Goal: Contribute content: Contribute content

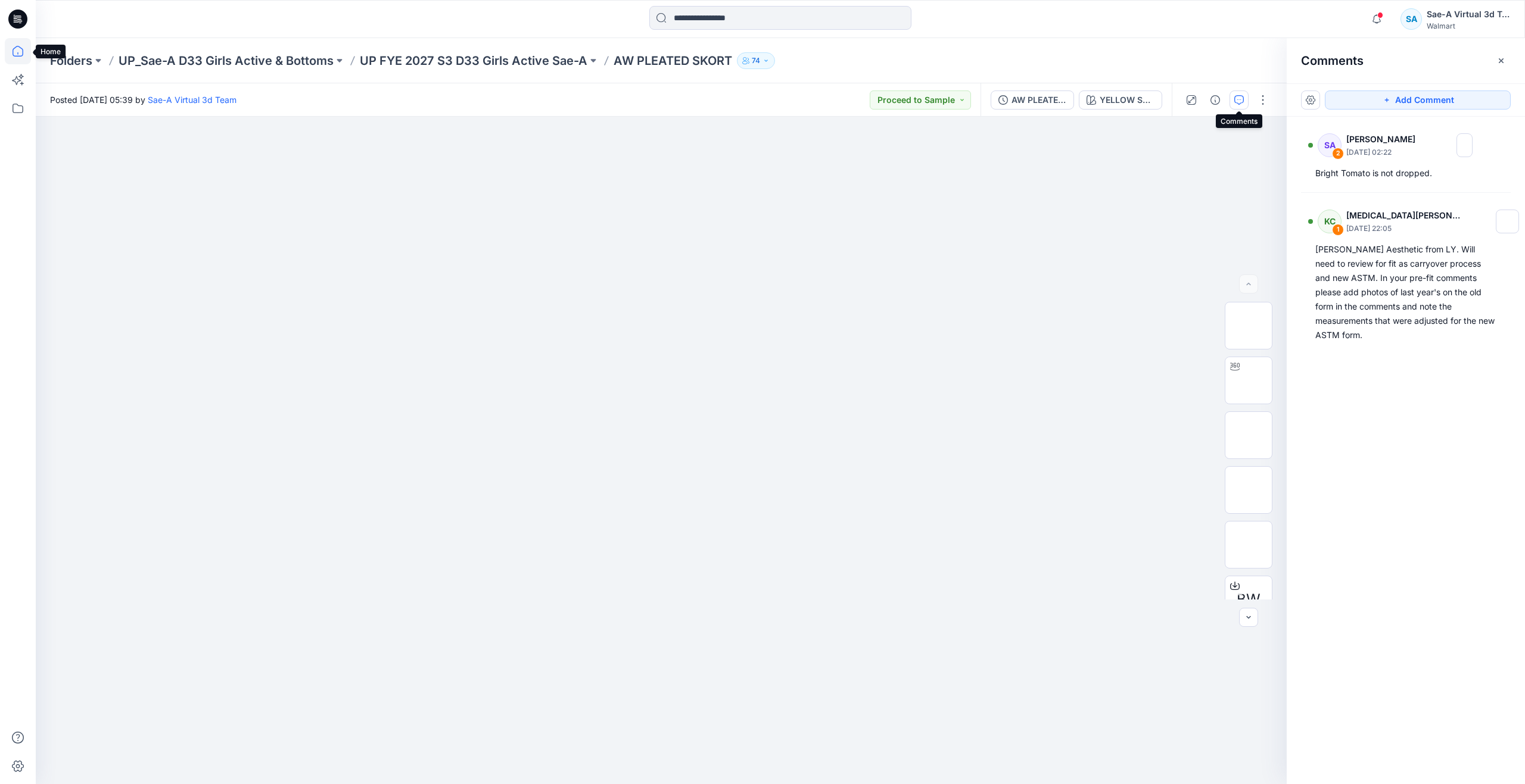
click at [23, 48] on icon at bounding box center [18, 51] width 26 height 26
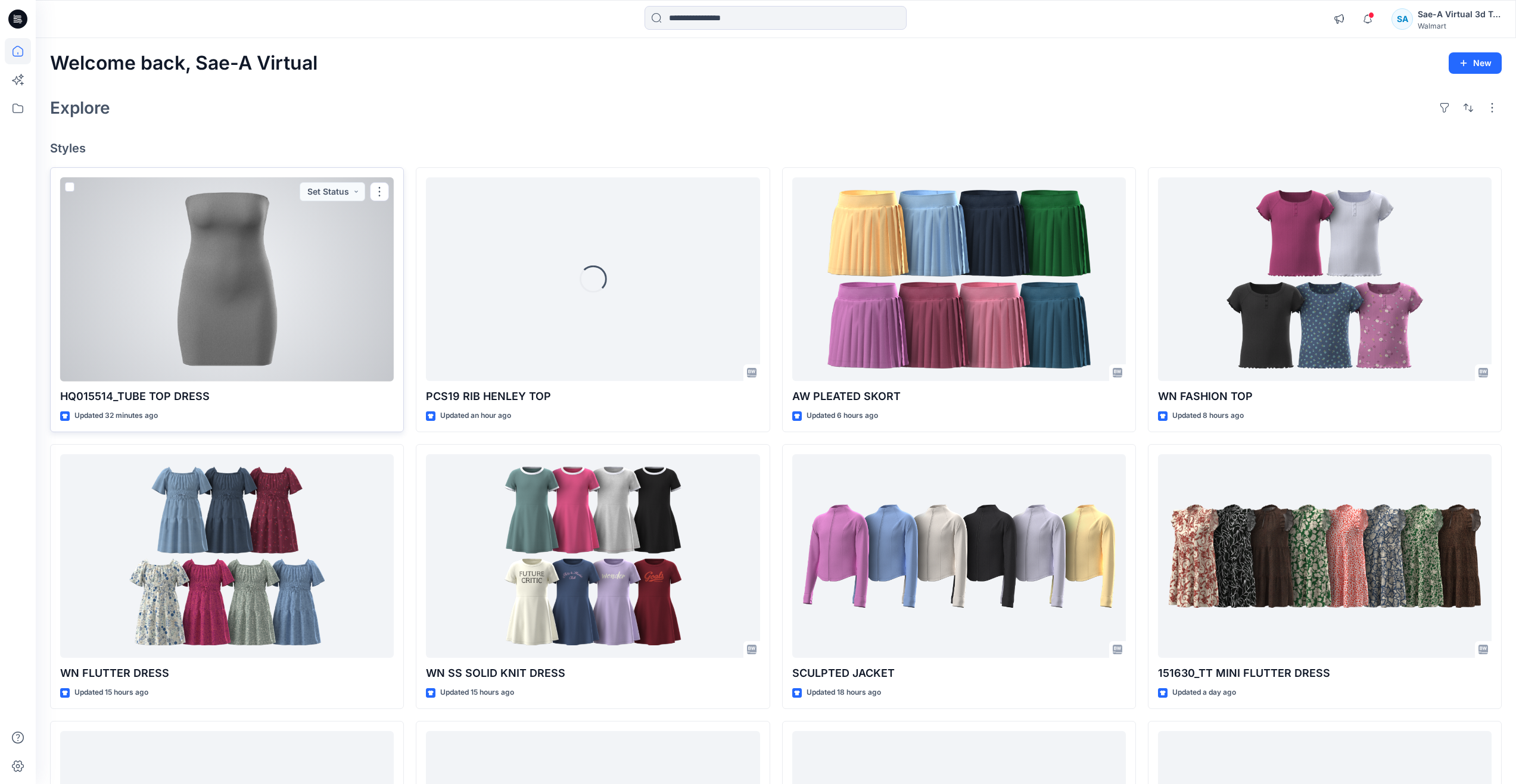
click at [219, 350] on div at bounding box center [227, 280] width 333 height 205
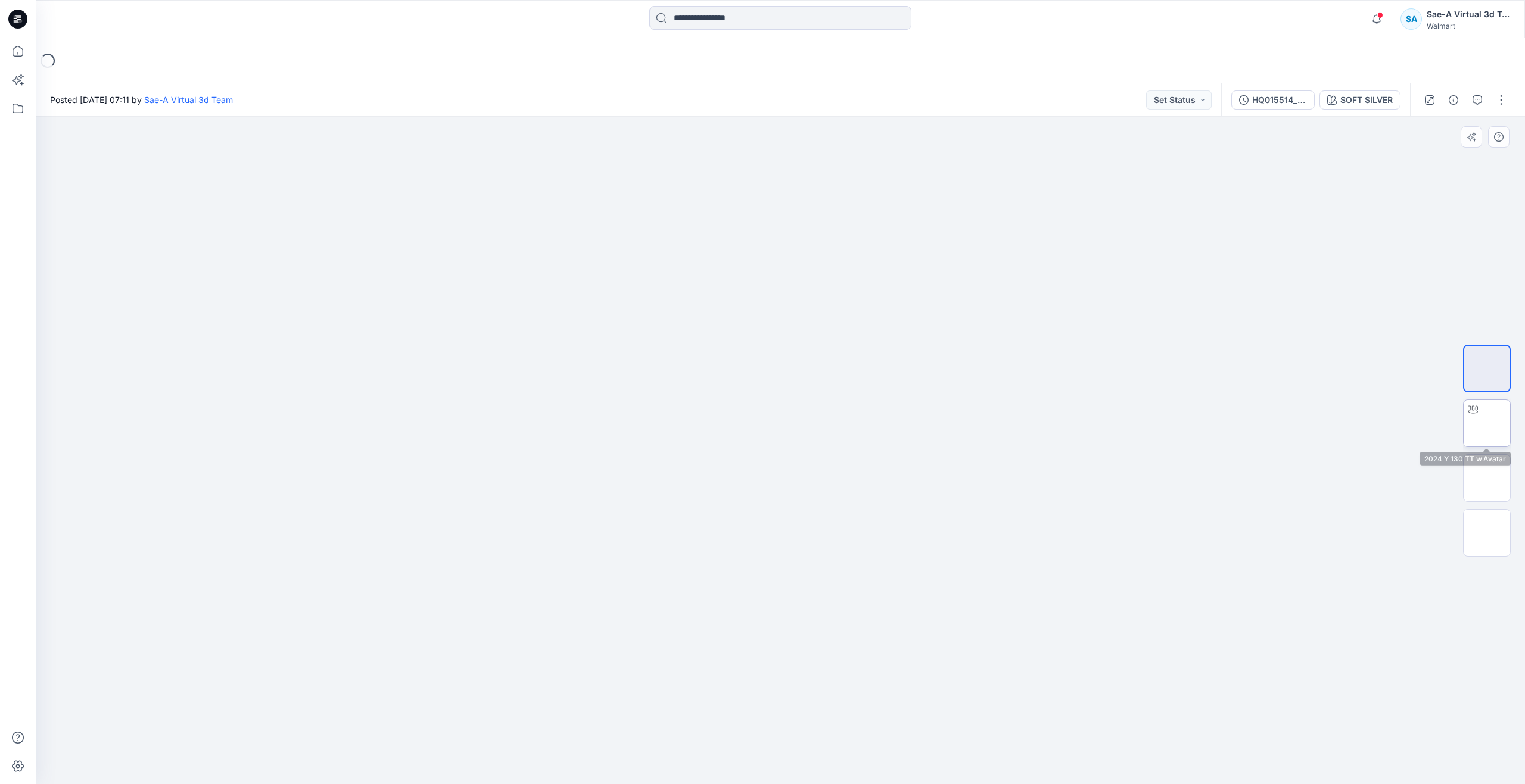
click at [1487, 423] on img at bounding box center [1487, 423] width 0 height 0
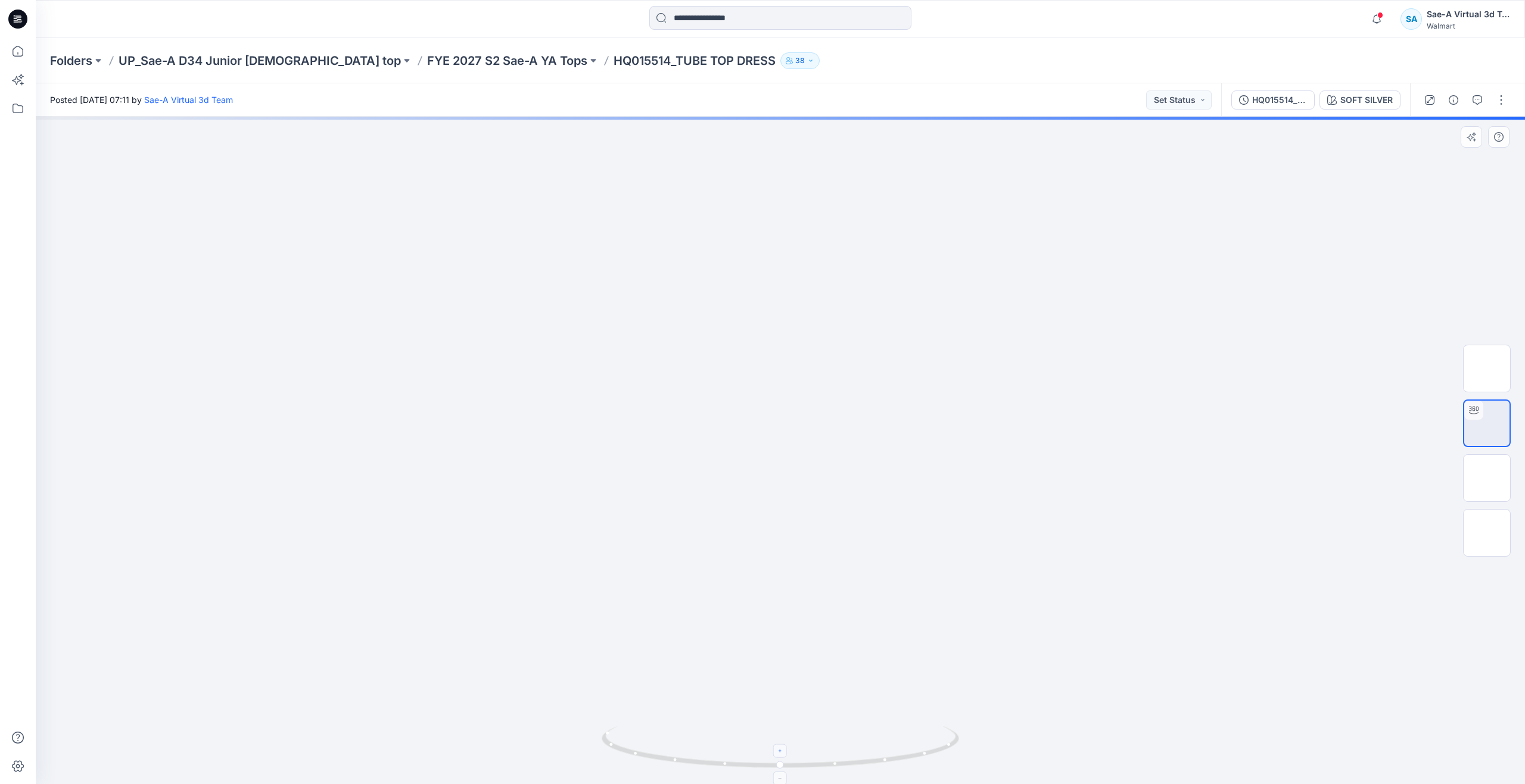
drag, startPoint x: 782, startPoint y: 758, endPoint x: 672, endPoint y: 730, distance: 113.5
click at [672, 730] on icon at bounding box center [781, 749] width 360 height 44
click at [16, 53] on icon at bounding box center [18, 51] width 26 height 26
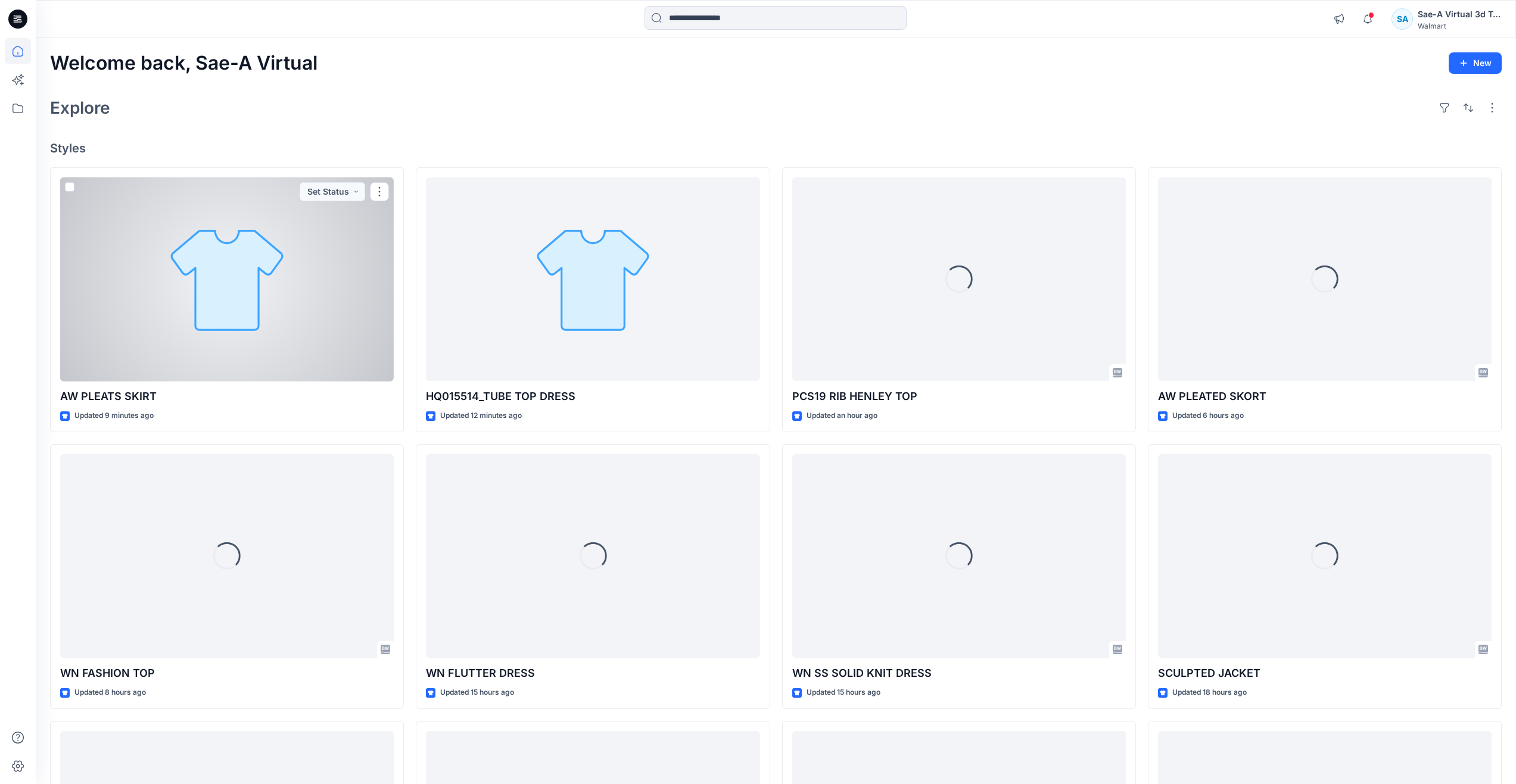
click at [208, 323] on div at bounding box center [227, 280] width 333 height 205
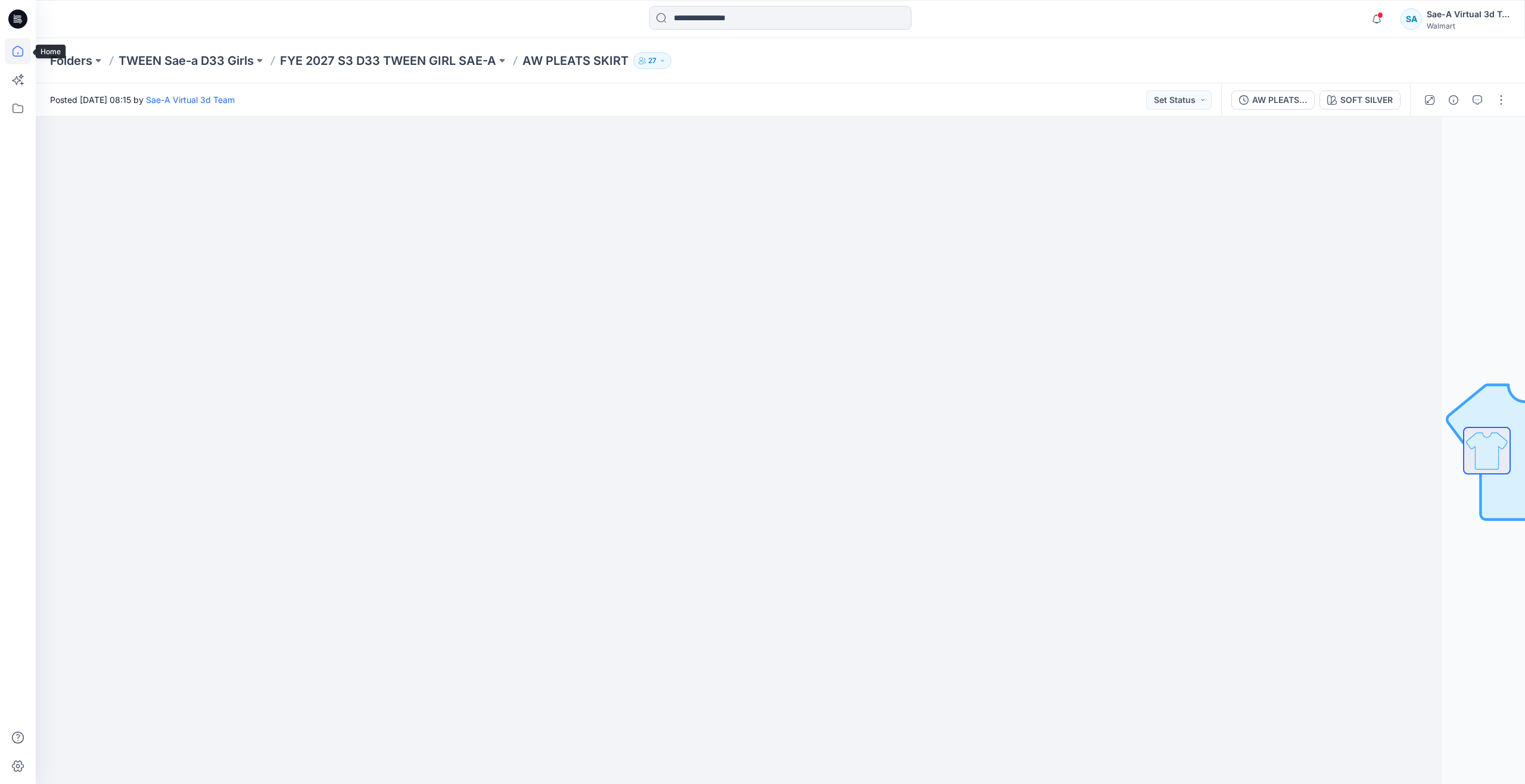
click at [19, 54] on icon at bounding box center [18, 51] width 26 height 26
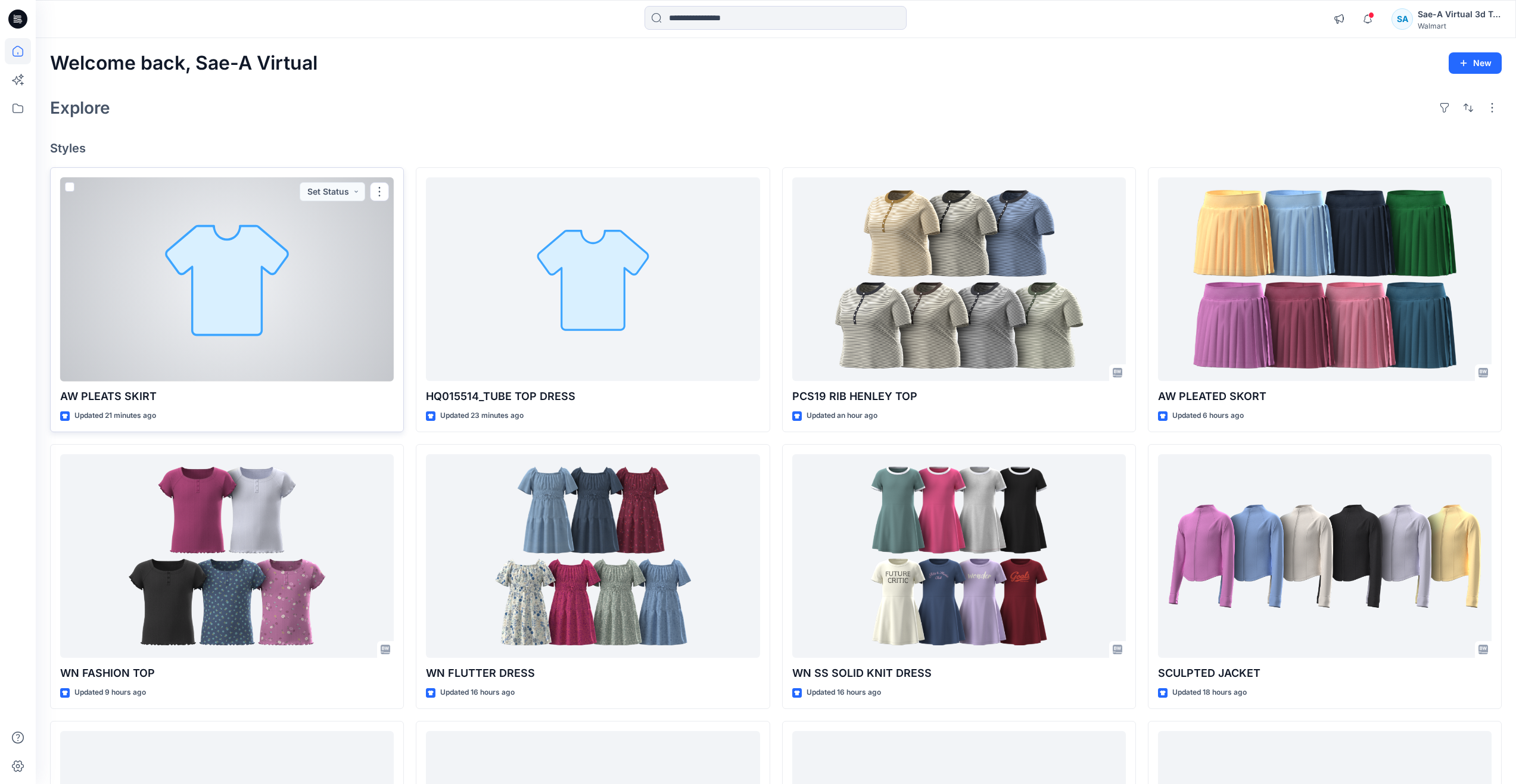
click at [253, 311] on div at bounding box center [227, 280] width 333 height 205
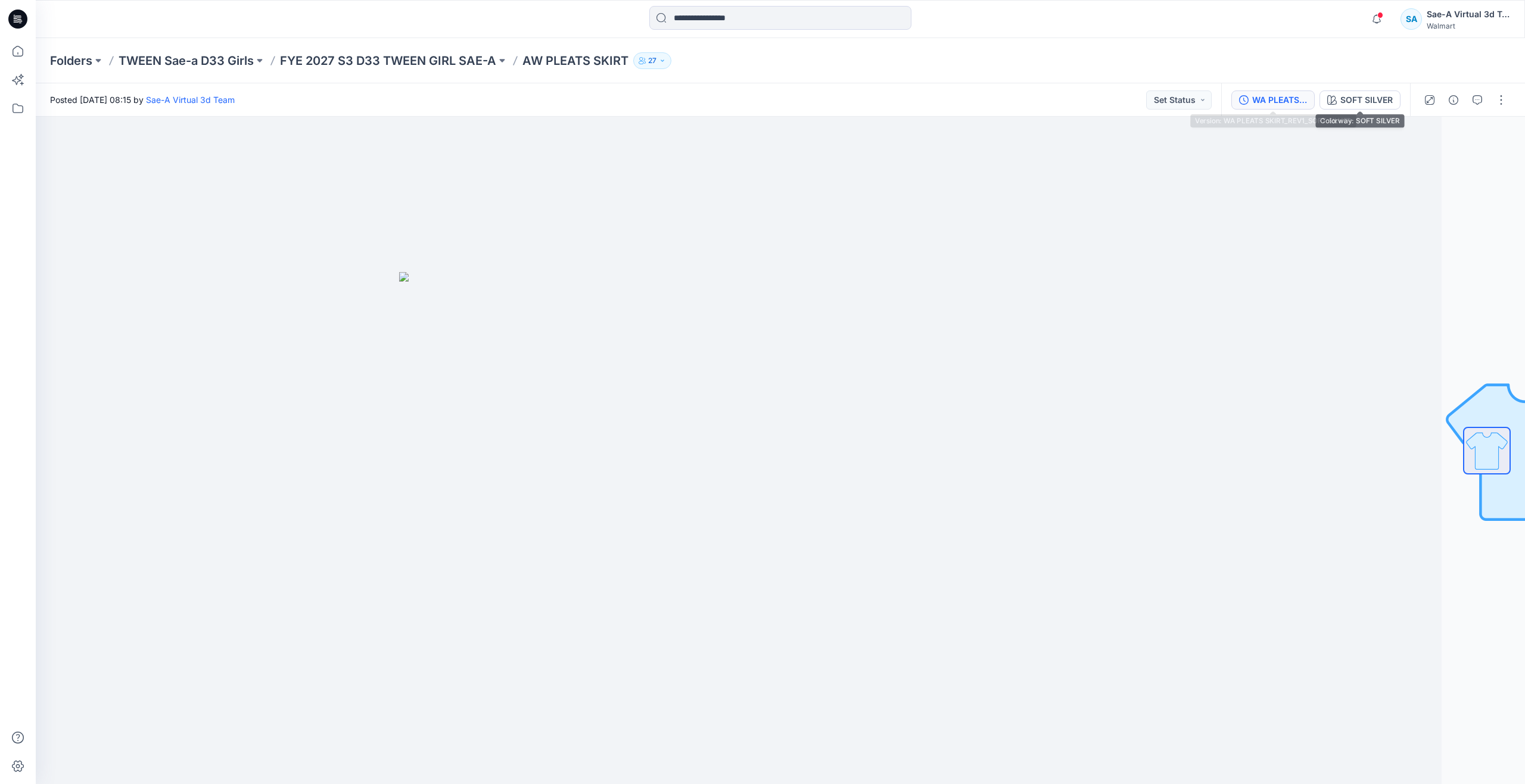
click at [1290, 98] on div "WA PLEATS SKIRT_REV1_SOFT SILVER" at bounding box center [1279, 100] width 55 height 13
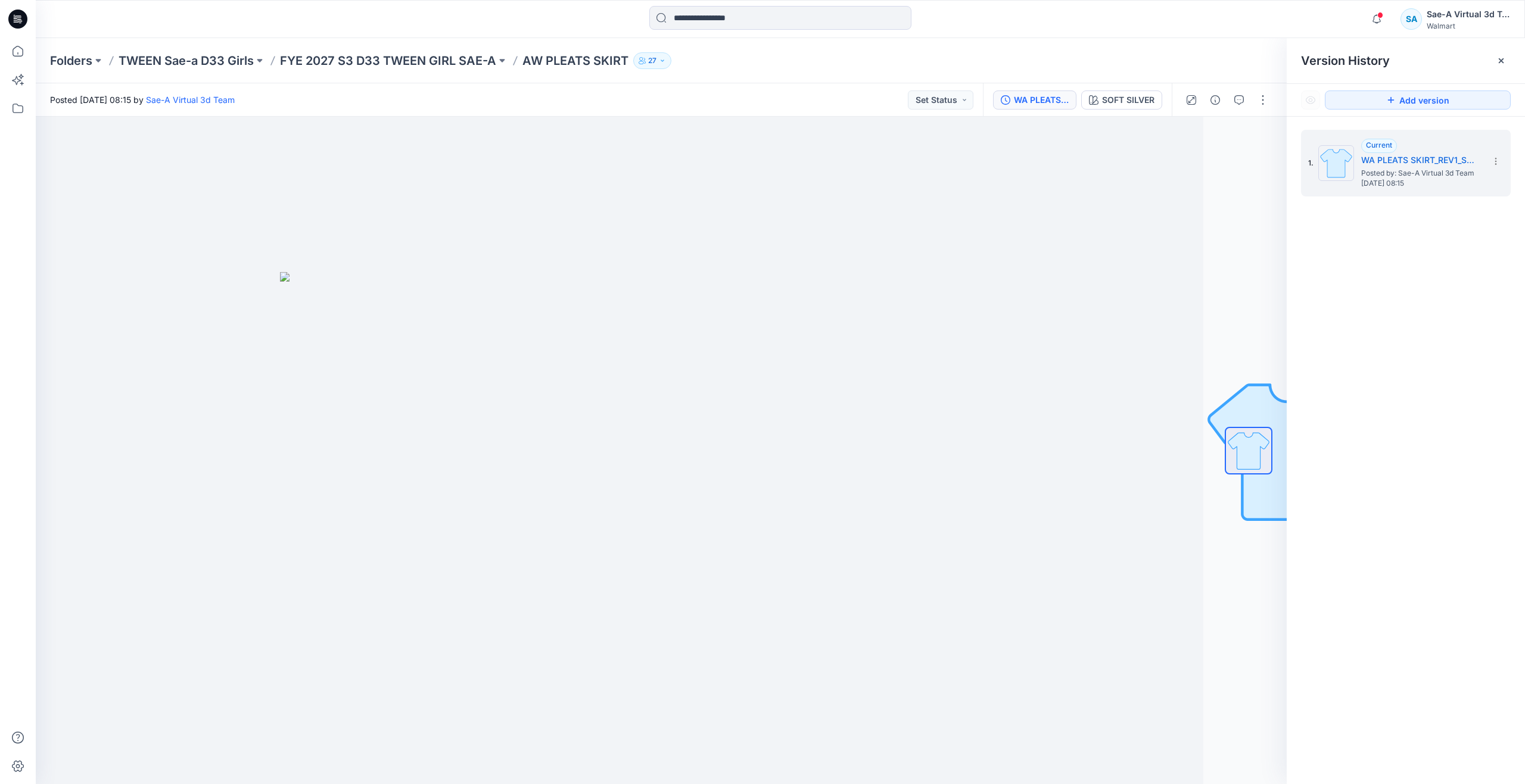
click at [1253, 99] on div at bounding box center [1226, 100] width 110 height 33
click at [1267, 97] on button "button" at bounding box center [1263, 100] width 19 height 19
click at [1223, 160] on button "Edit" at bounding box center [1213, 161] width 109 height 22
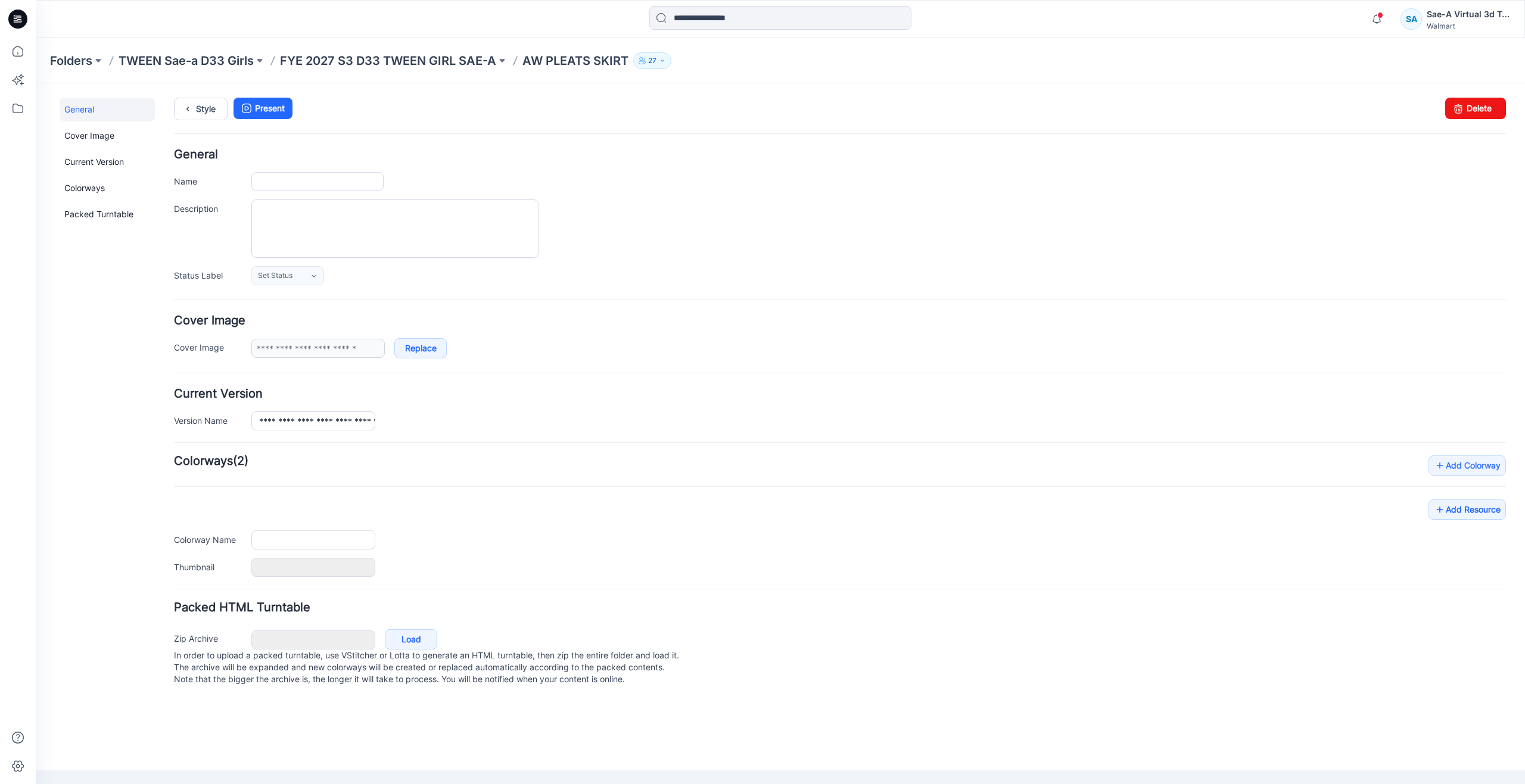
type input "**********"
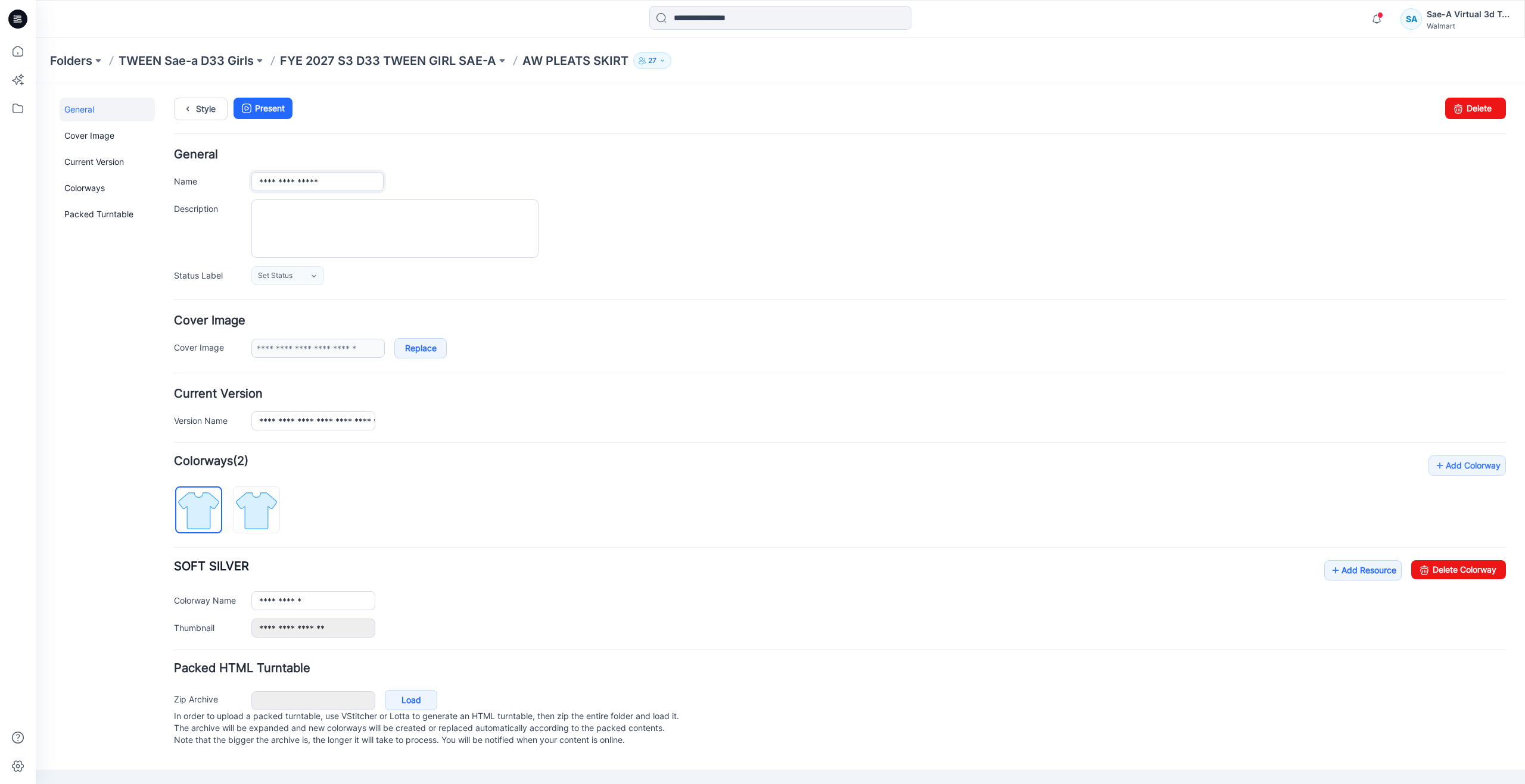
click at [265, 183] on input "**********" at bounding box center [317, 181] width 132 height 19
type input "**********"
click at [131, 280] on div "General Cover Image Current Version Colorways Packed Turntable" at bounding box center [106, 430] width 95 height 665
click at [22, 53] on icon at bounding box center [18, 51] width 26 height 26
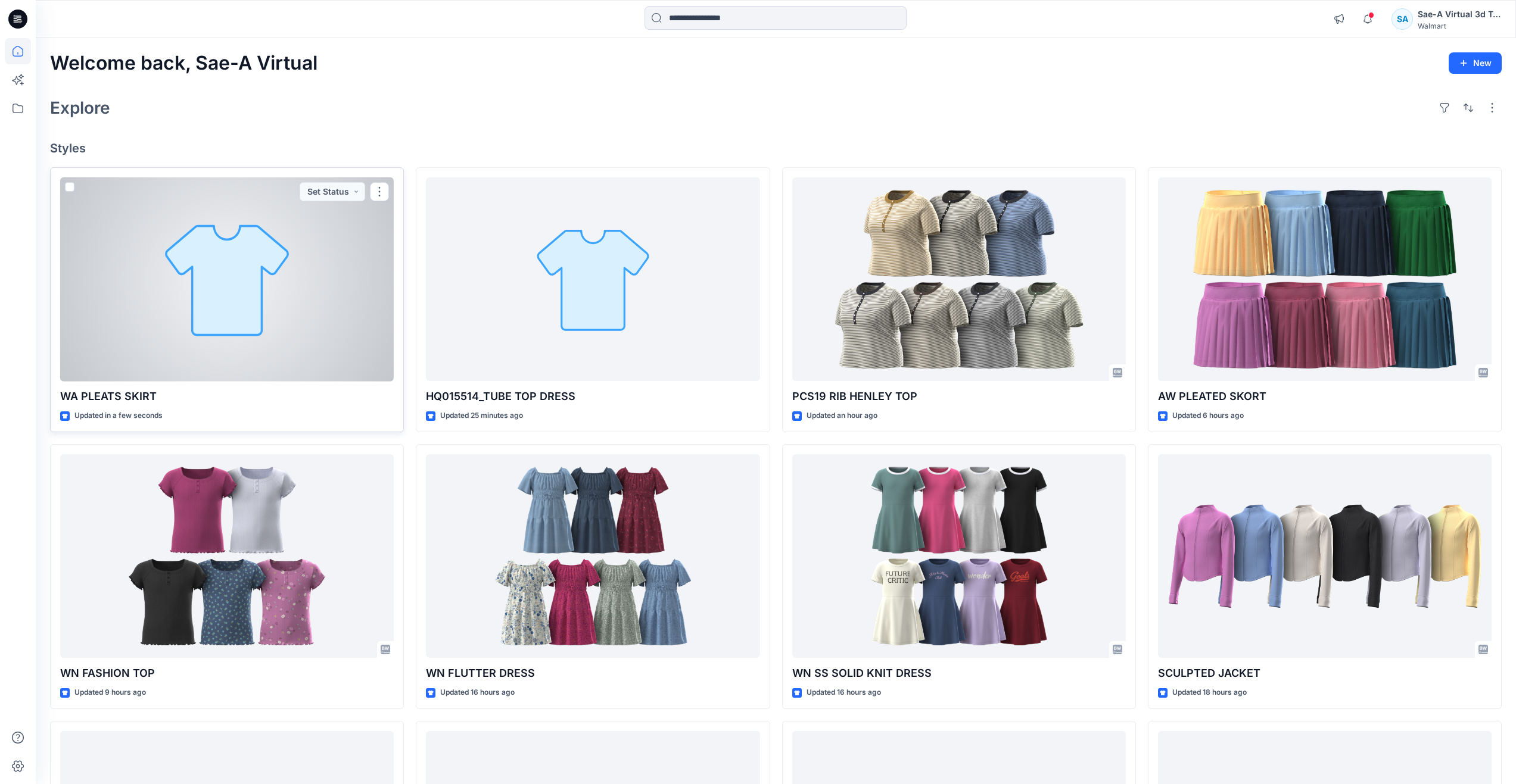
click at [232, 292] on div at bounding box center [227, 280] width 333 height 205
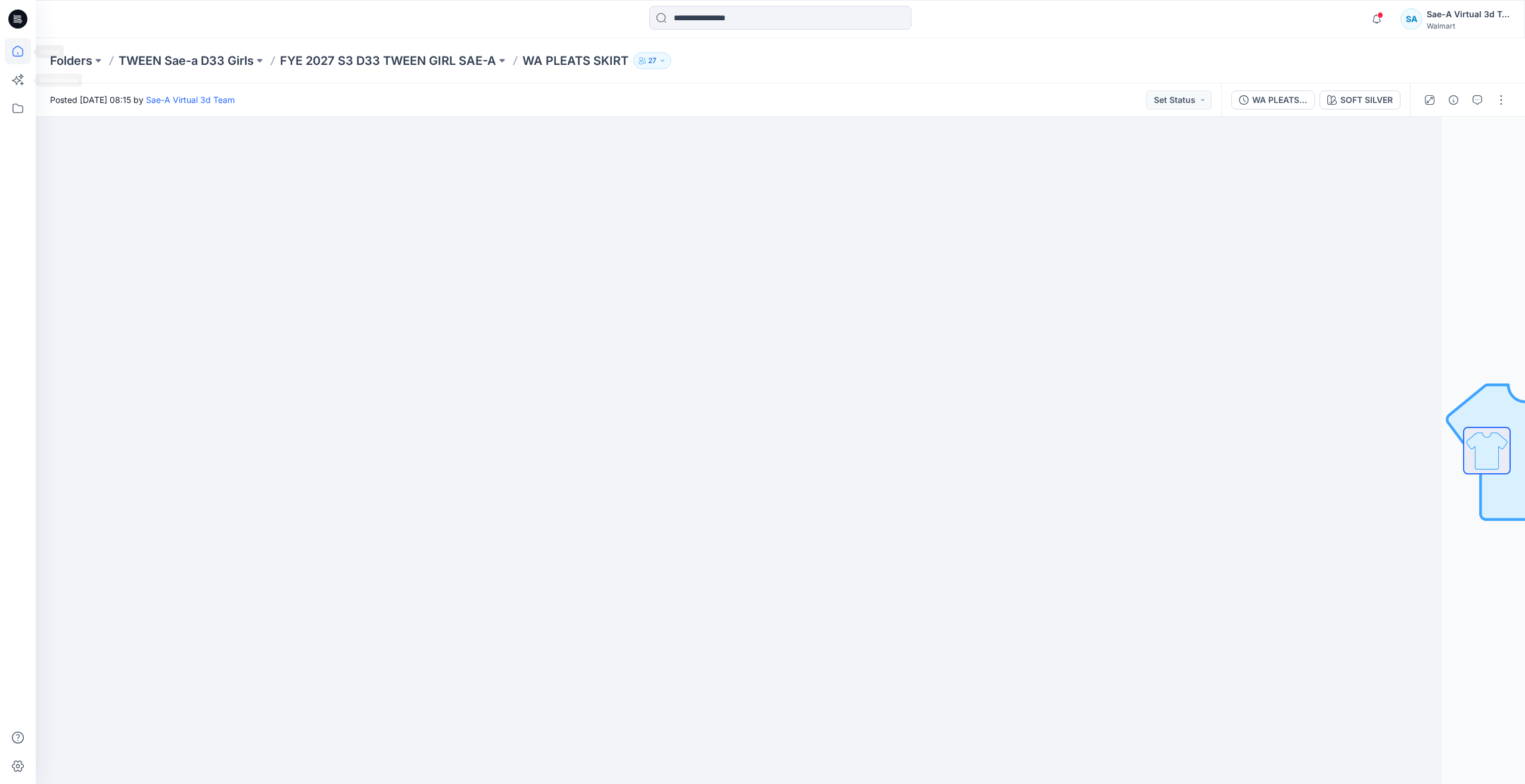
click at [21, 53] on icon at bounding box center [18, 51] width 26 height 26
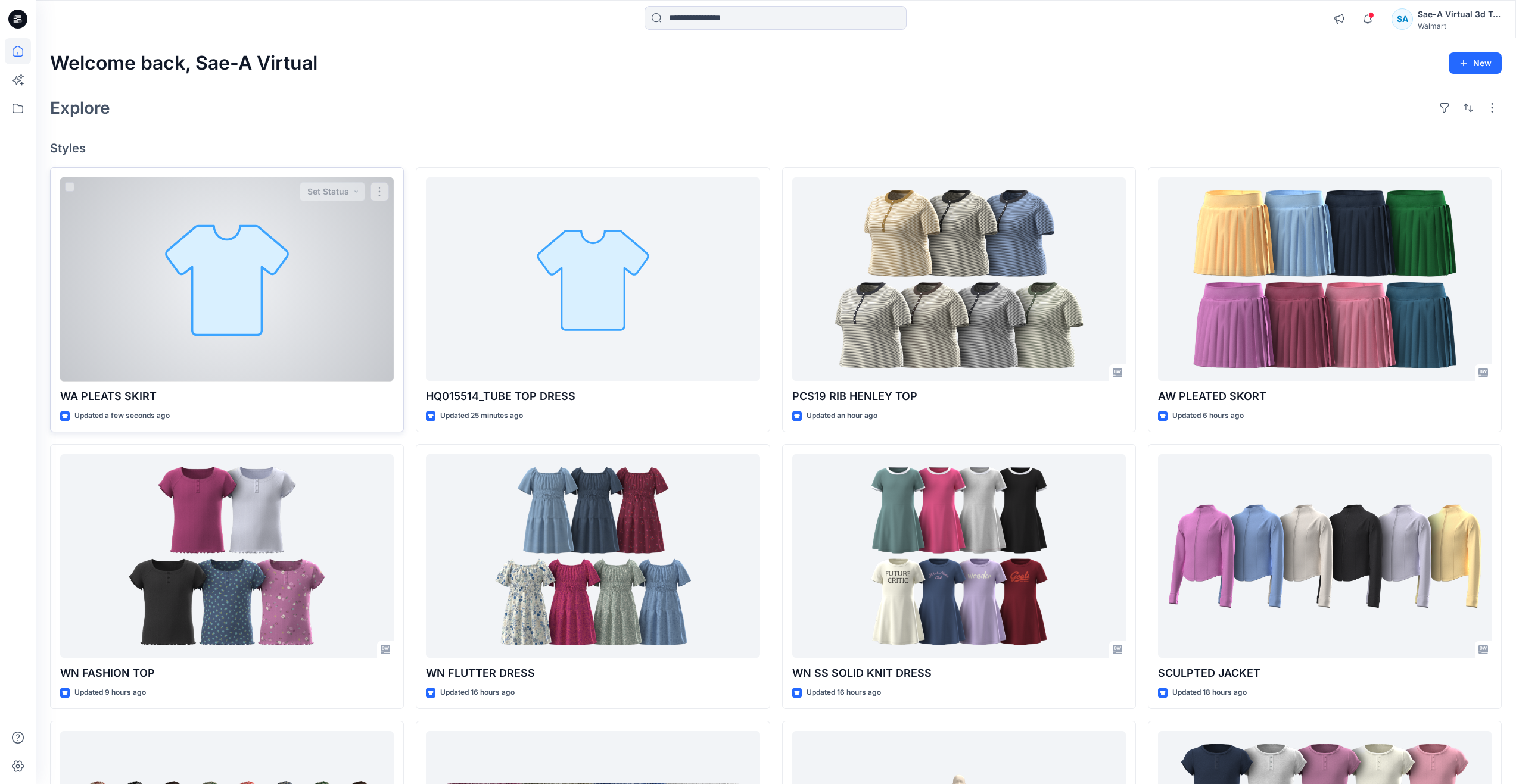
click at [218, 285] on div at bounding box center [227, 280] width 333 height 205
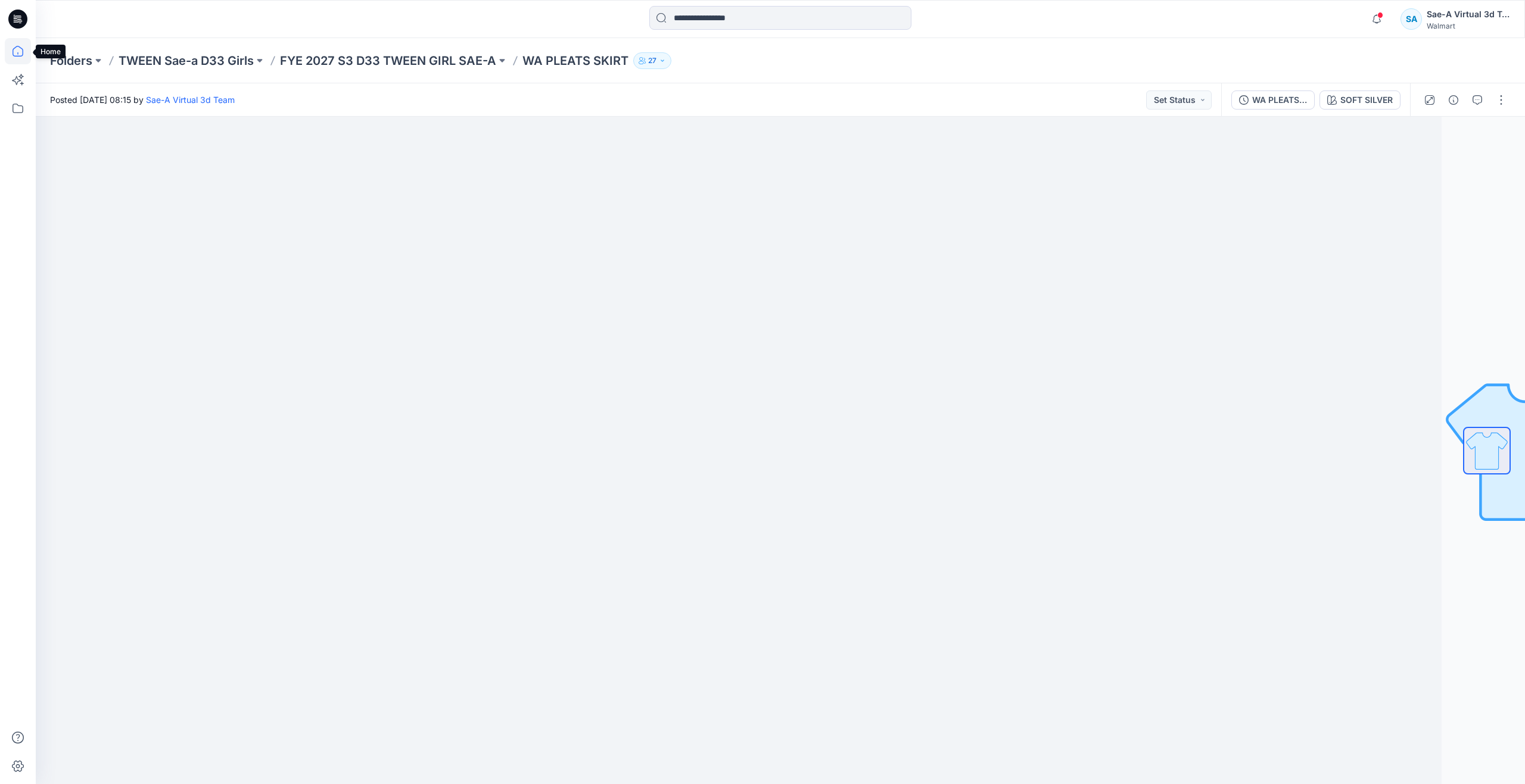
click at [21, 55] on icon at bounding box center [18, 51] width 26 height 26
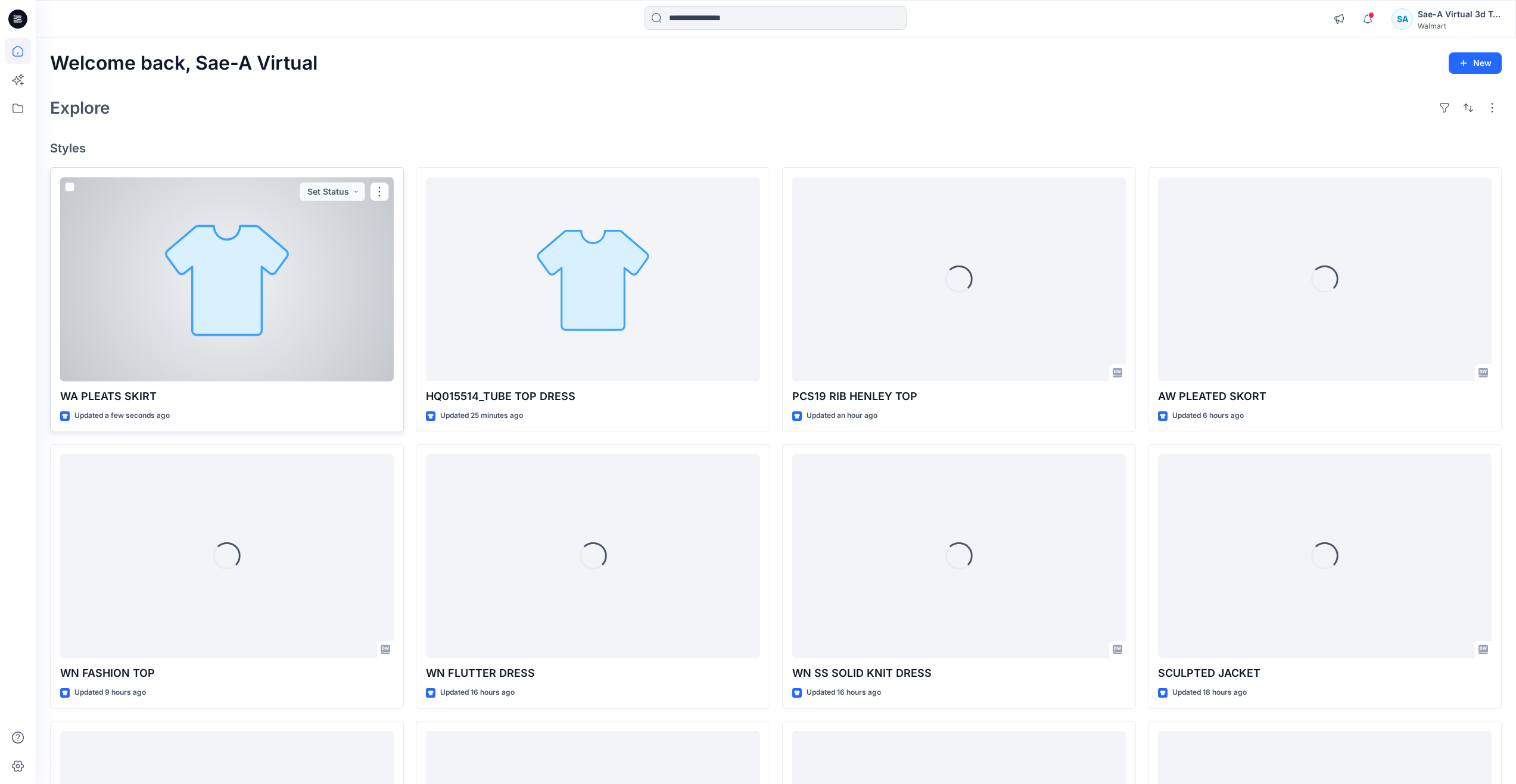
click at [262, 312] on div at bounding box center [227, 280] width 333 height 205
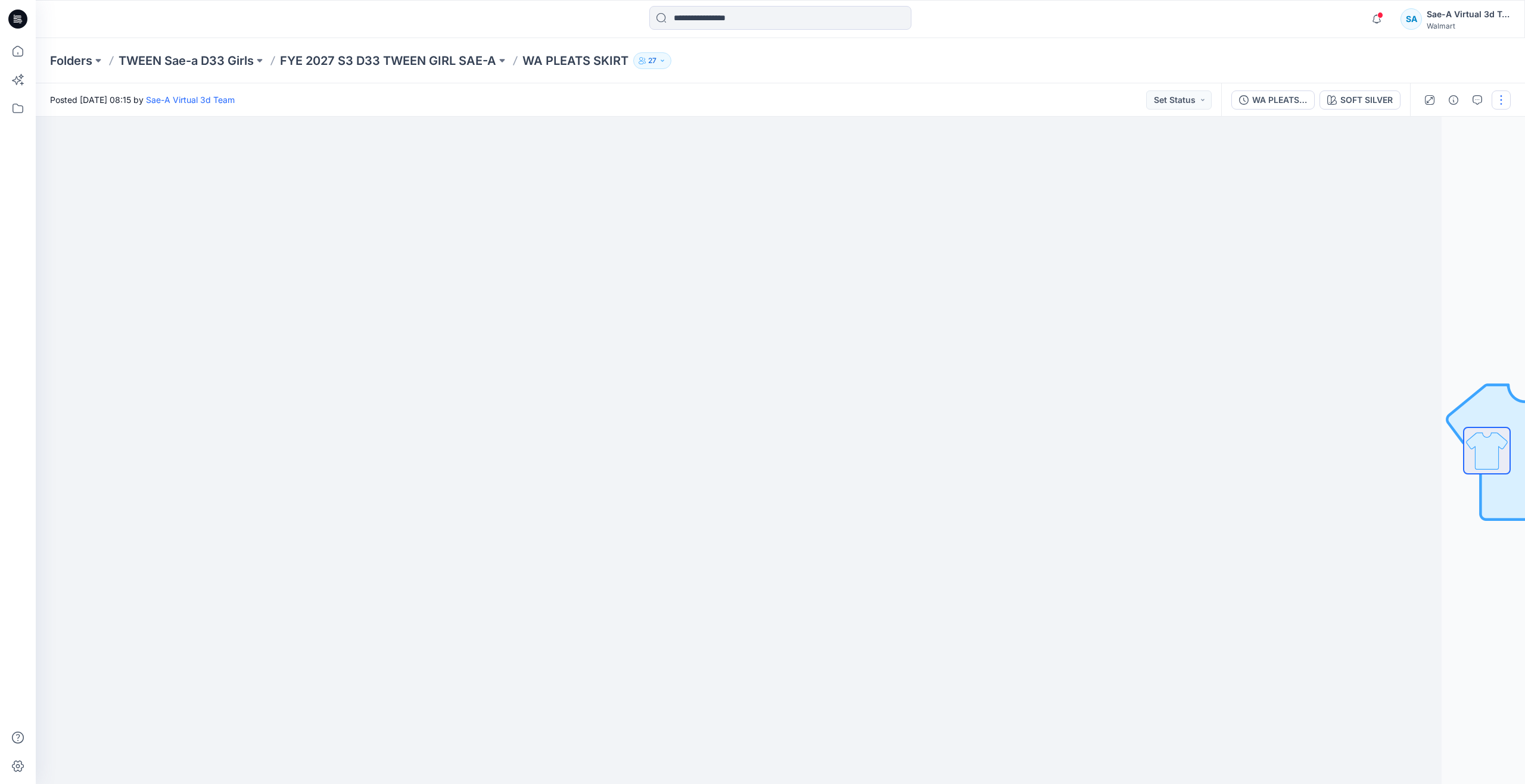
click at [1501, 94] on button "button" at bounding box center [1501, 100] width 19 height 19
click at [1451, 157] on button "Edit" at bounding box center [1451, 161] width 109 height 22
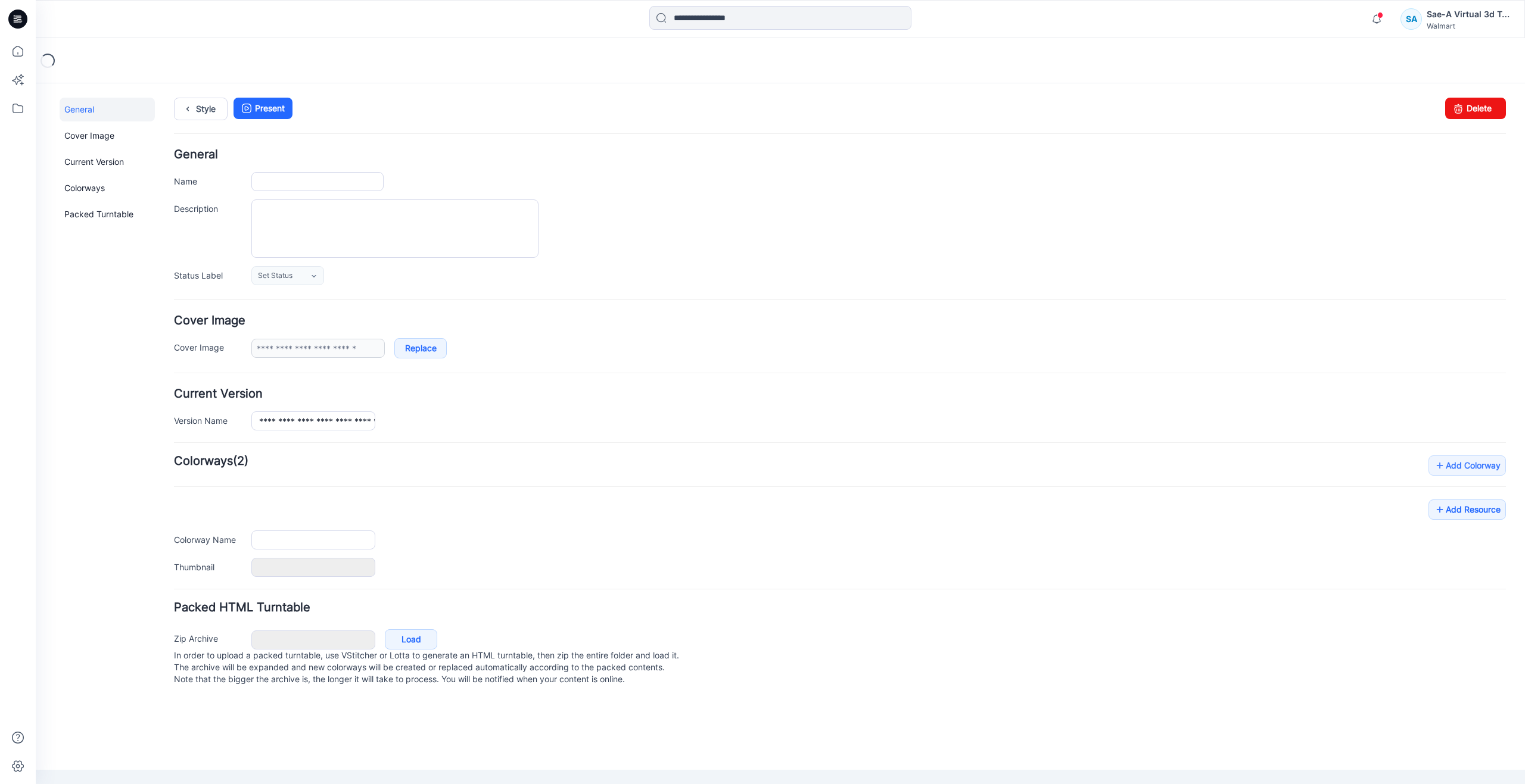
type input "**********"
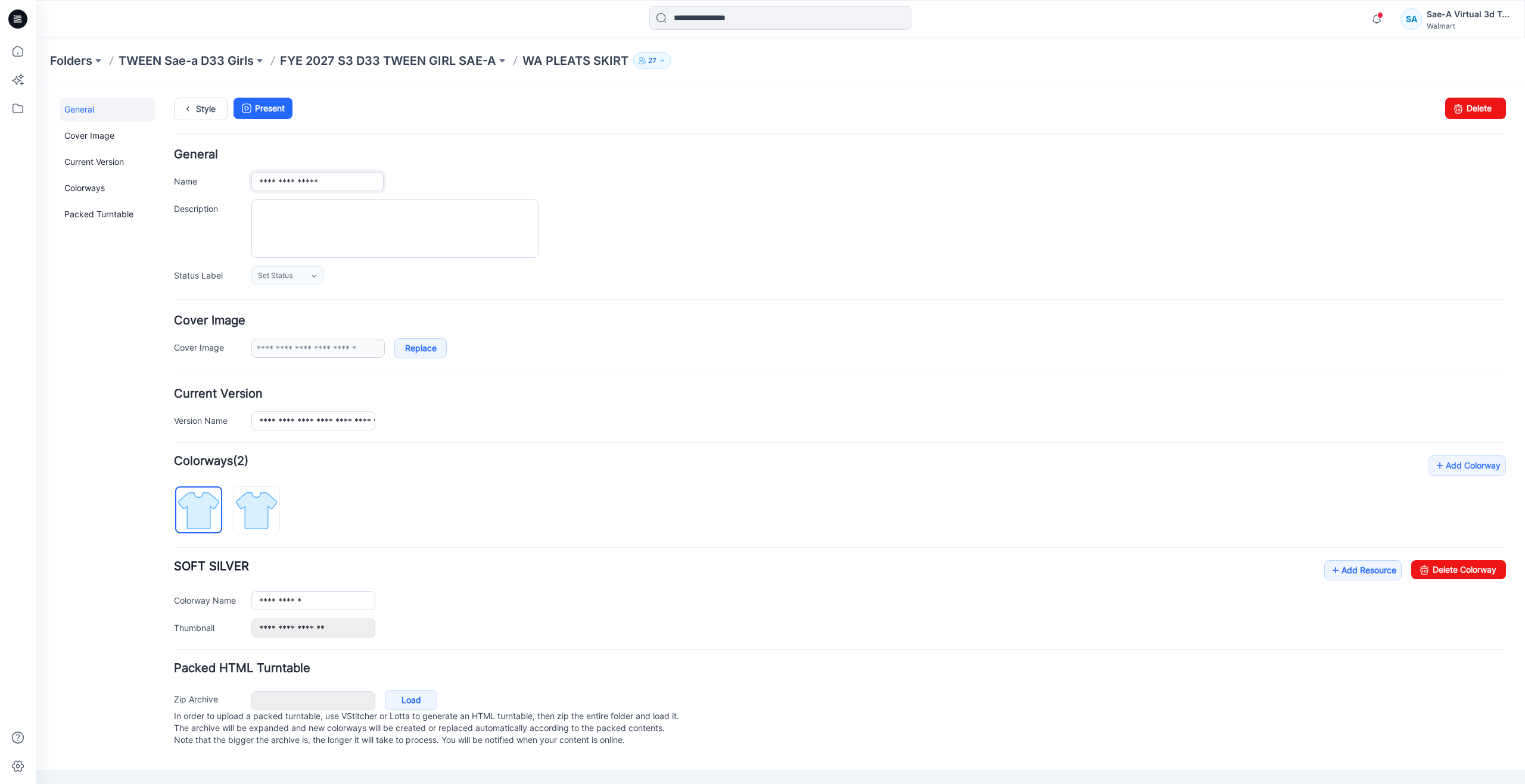
click at [320, 185] on input "**********" at bounding box center [317, 181] width 132 height 19
type input "**********"
click at [28, 313] on div at bounding box center [18, 411] width 26 height 746
click at [323, 419] on input "**********" at bounding box center [313, 421] width 124 height 19
type input "**********"
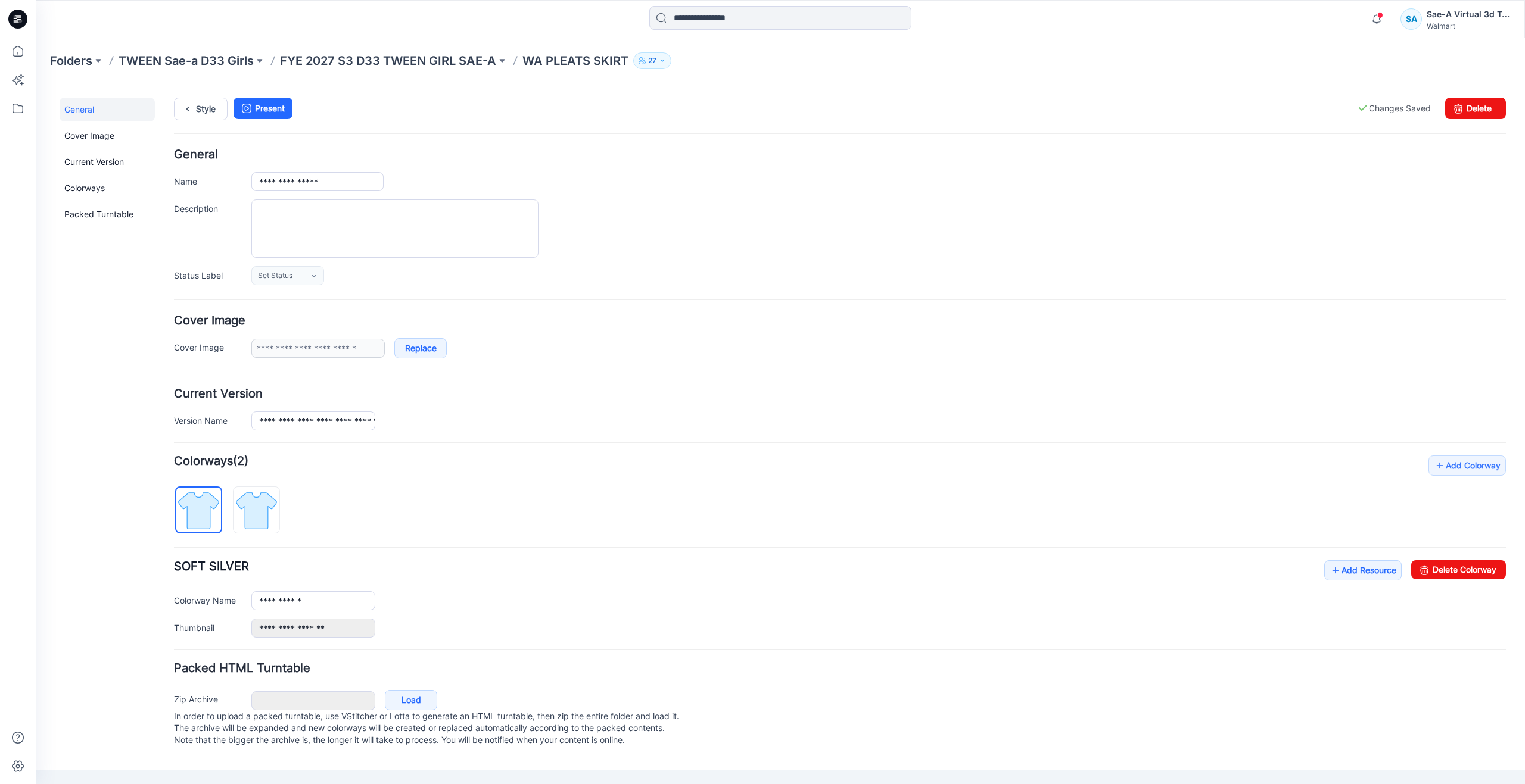
click at [134, 390] on div "General Cover Image Current Version Colorways Packed Turntable" at bounding box center [106, 430] width 95 height 665
click at [19, 49] on icon at bounding box center [18, 51] width 26 height 26
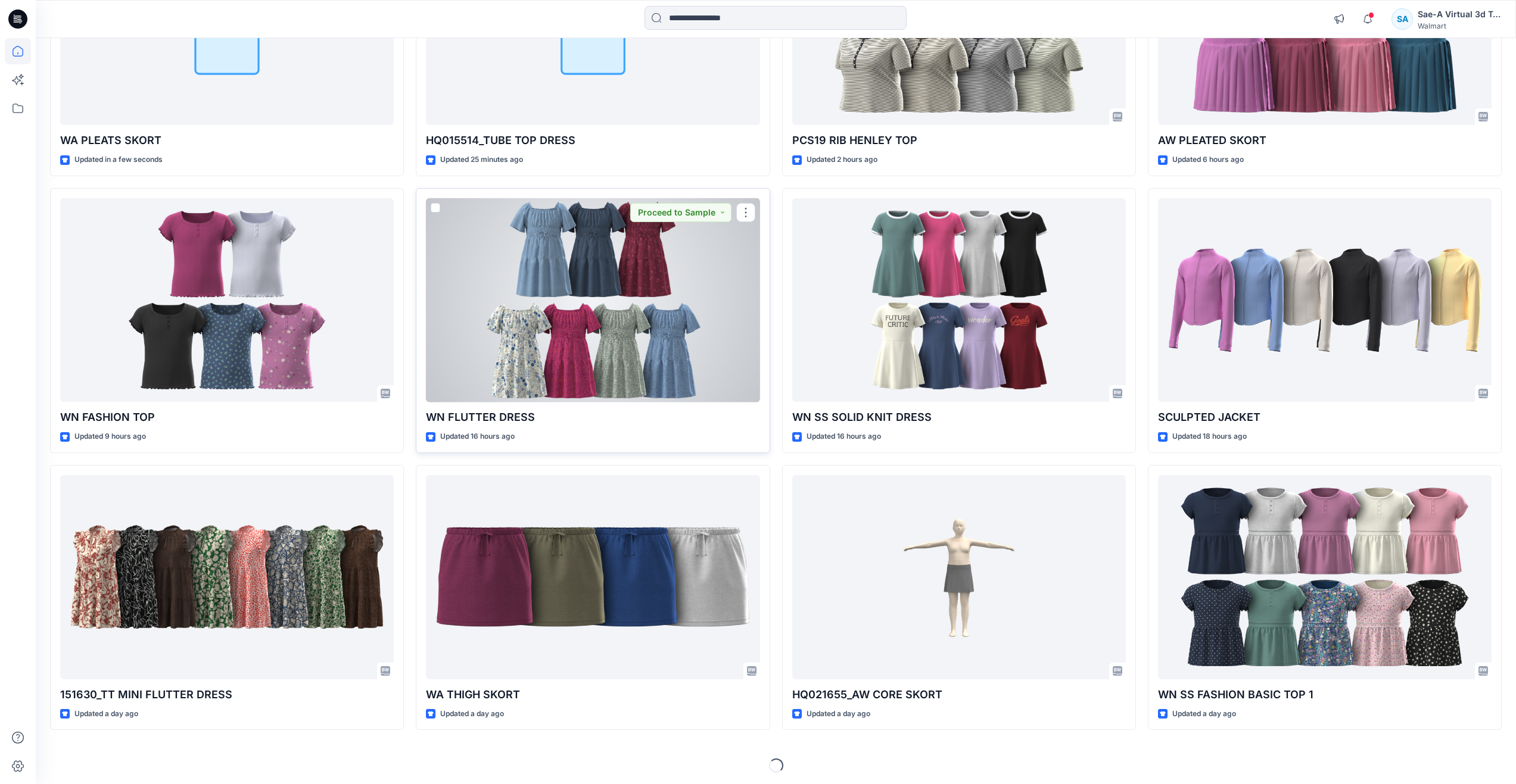
scroll to position [259, 0]
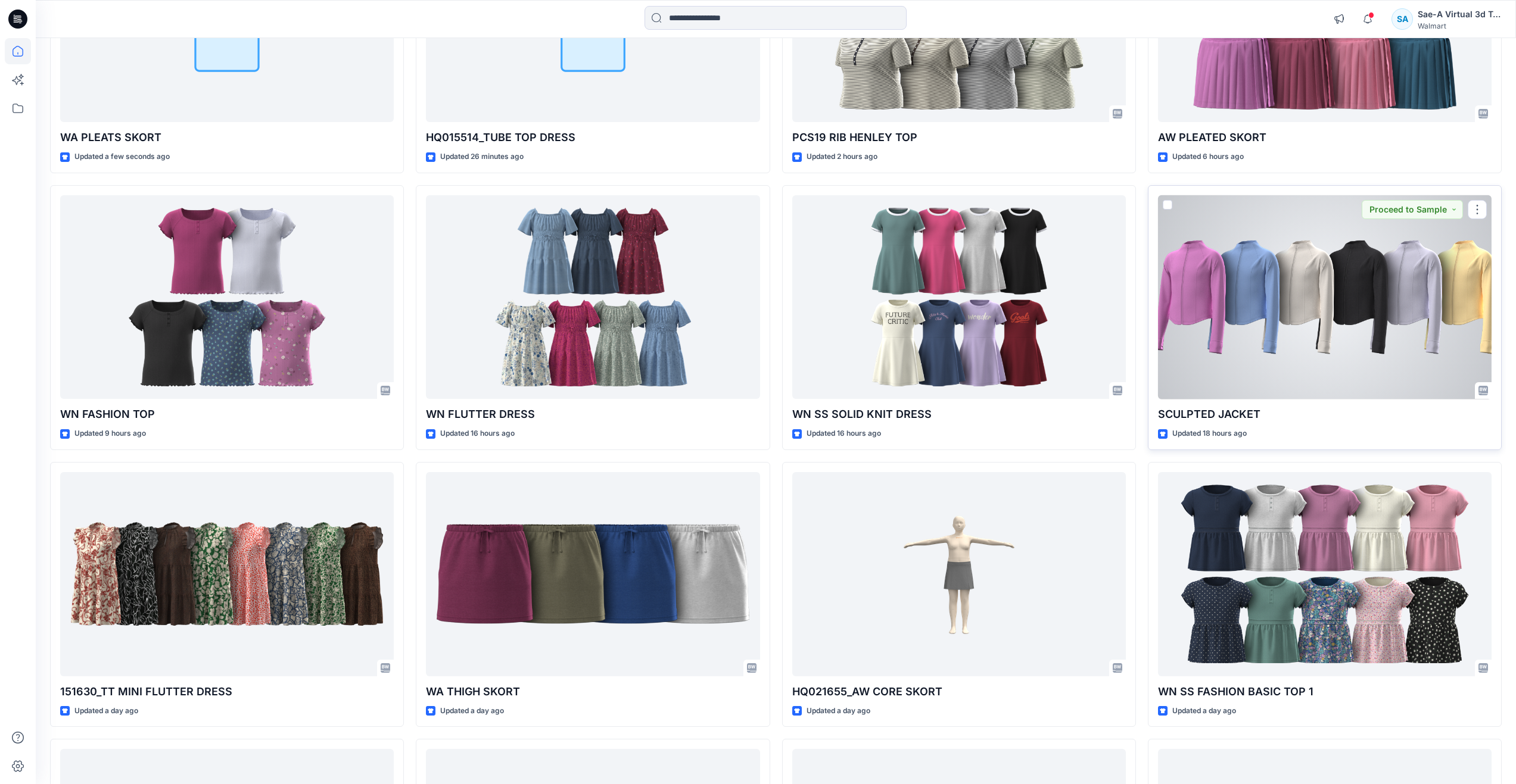
click at [1288, 320] on div at bounding box center [1325, 297] width 333 height 205
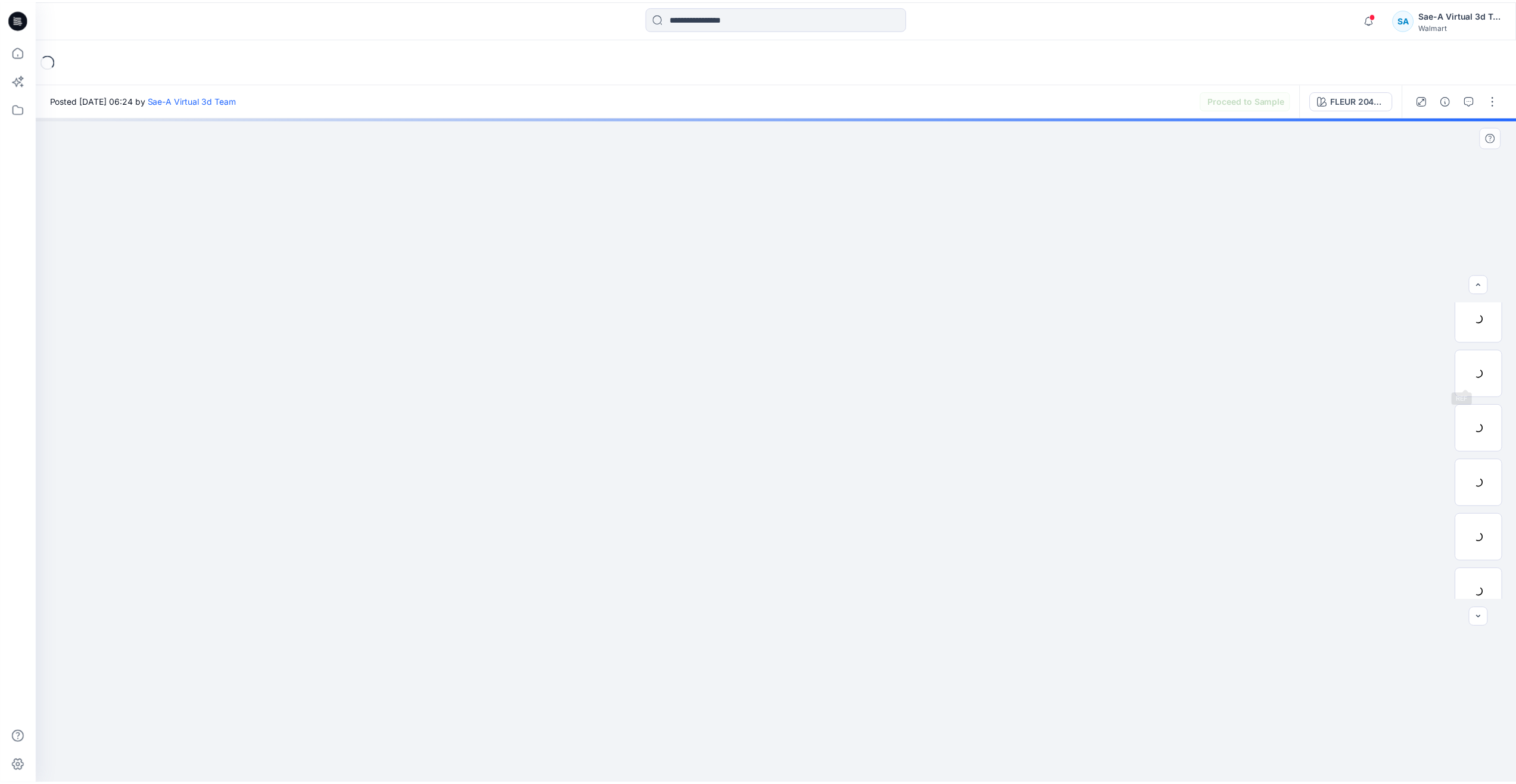
scroll to position [119, 0]
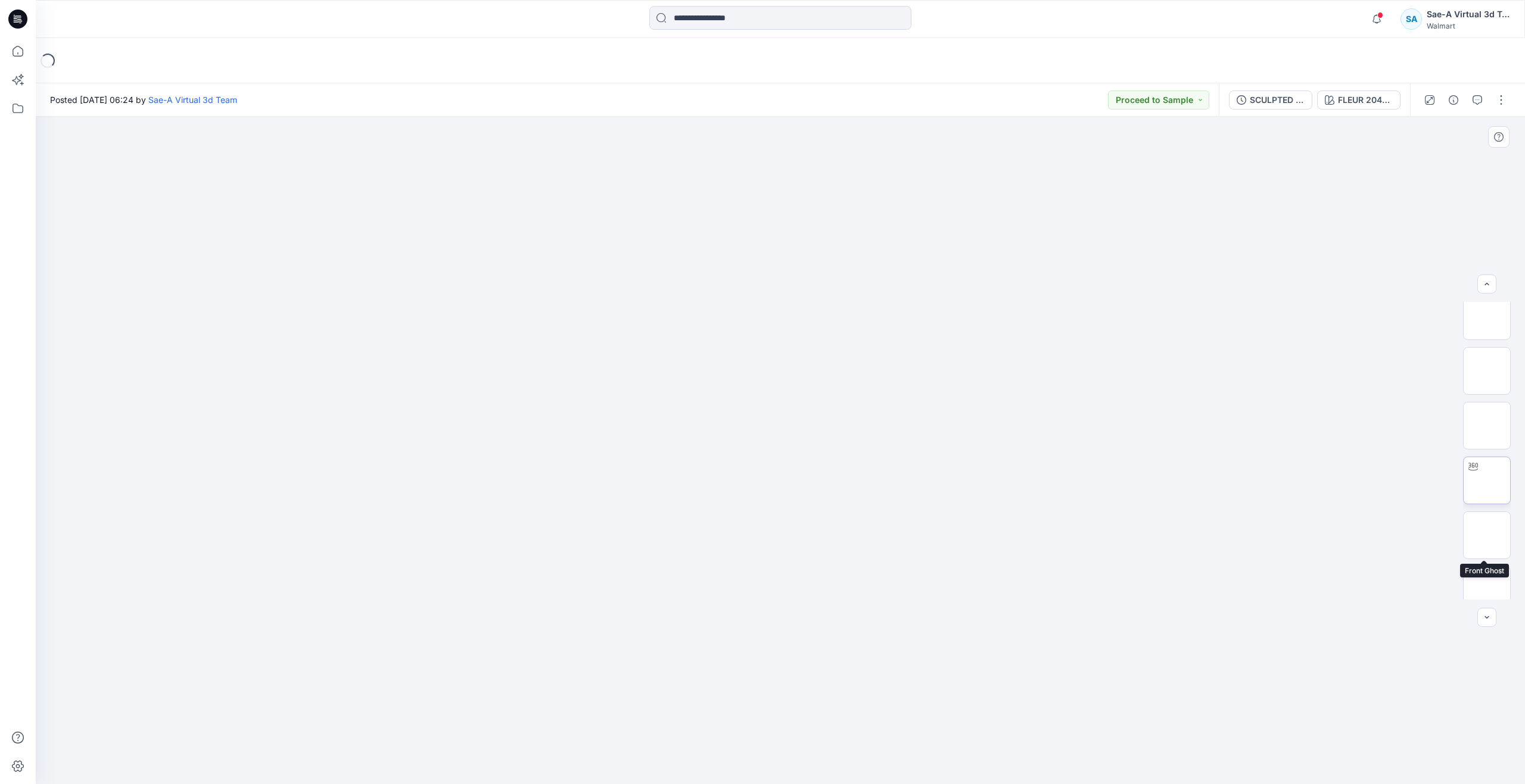
click at [1487, 480] on img at bounding box center [1487, 480] width 0 height 0
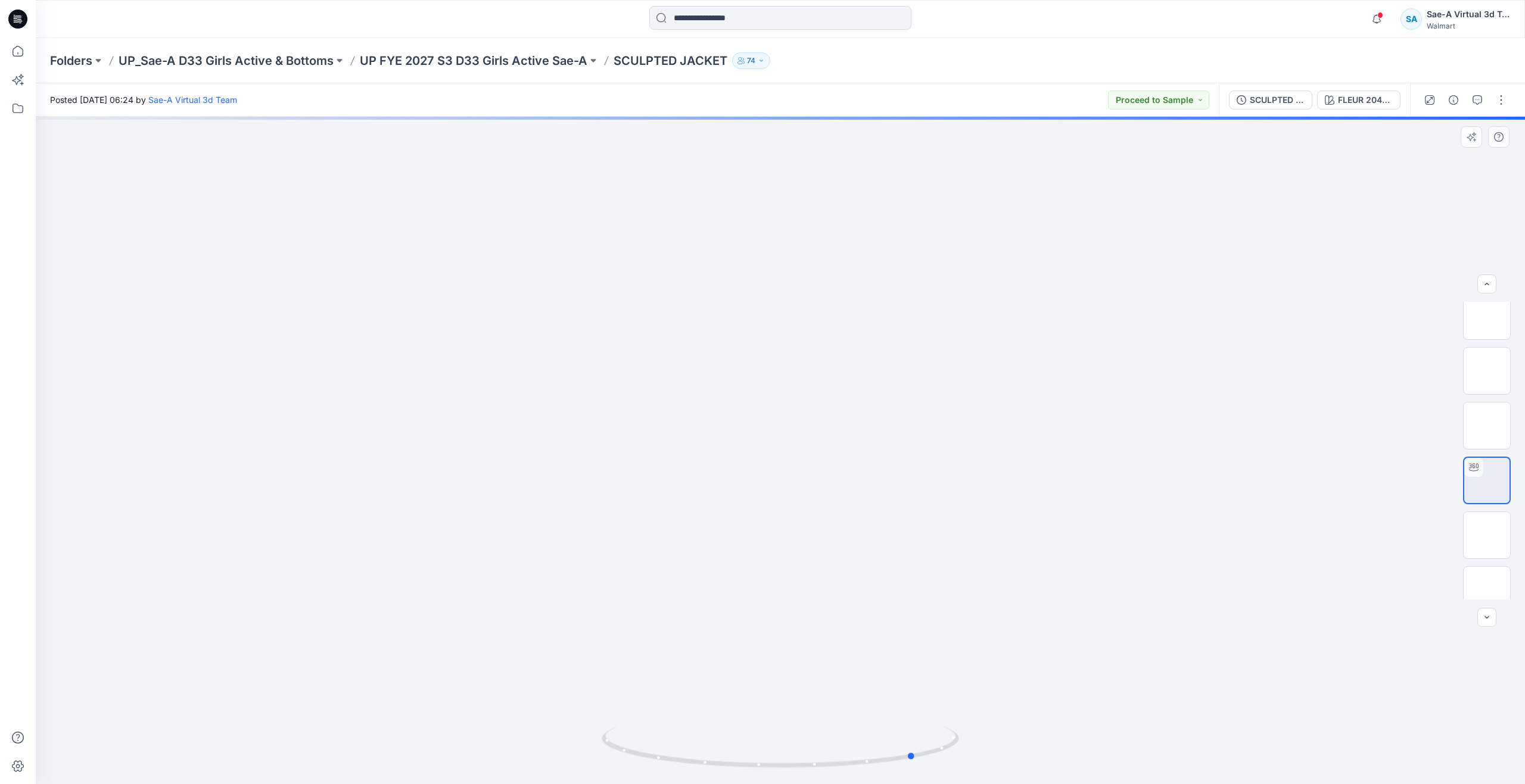
drag, startPoint x: 782, startPoint y: 765, endPoint x: 560, endPoint y: 688, distance: 235.0
click at [560, 688] on div at bounding box center [781, 450] width 1489 height 667
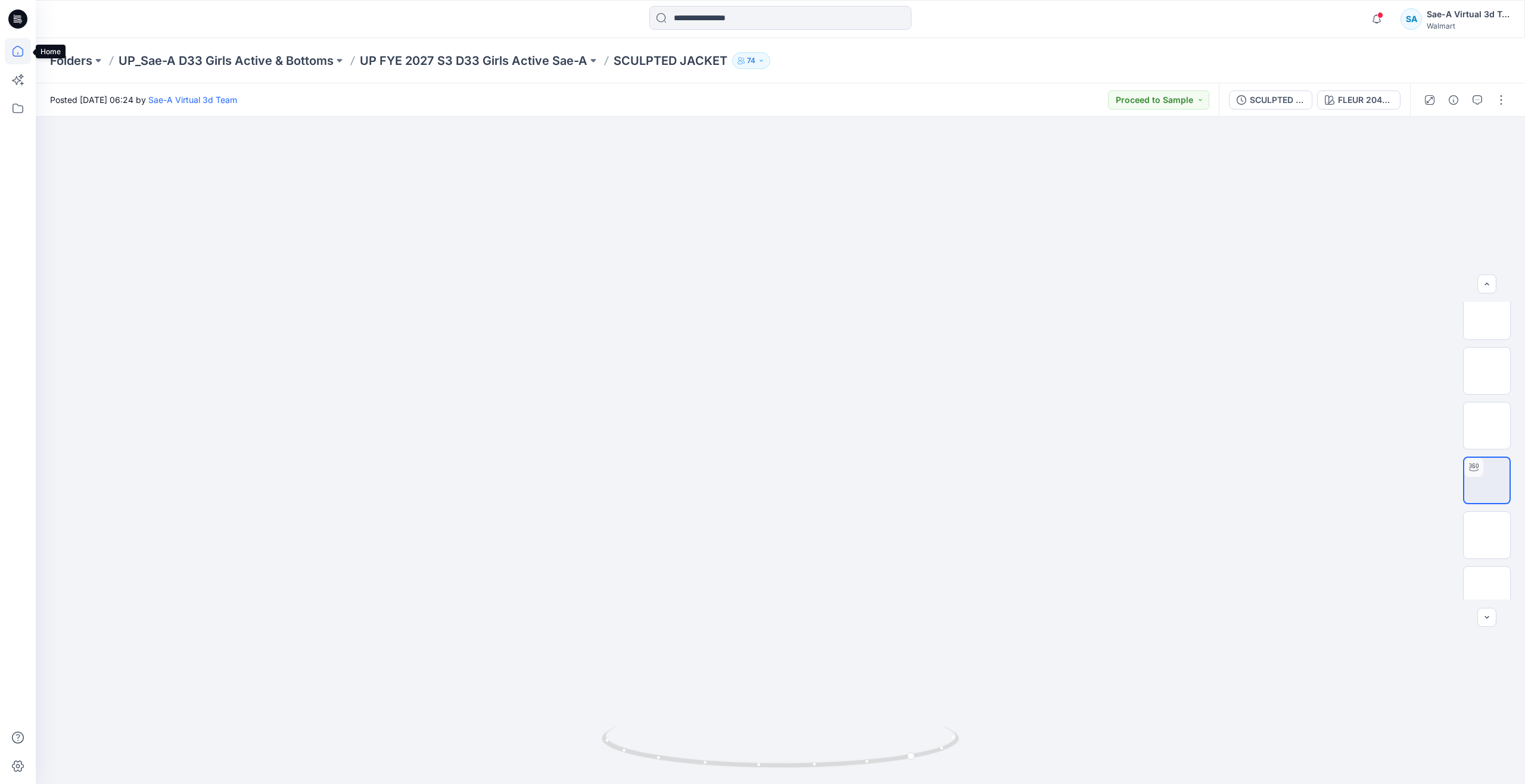
click at [19, 49] on icon at bounding box center [18, 51] width 26 height 26
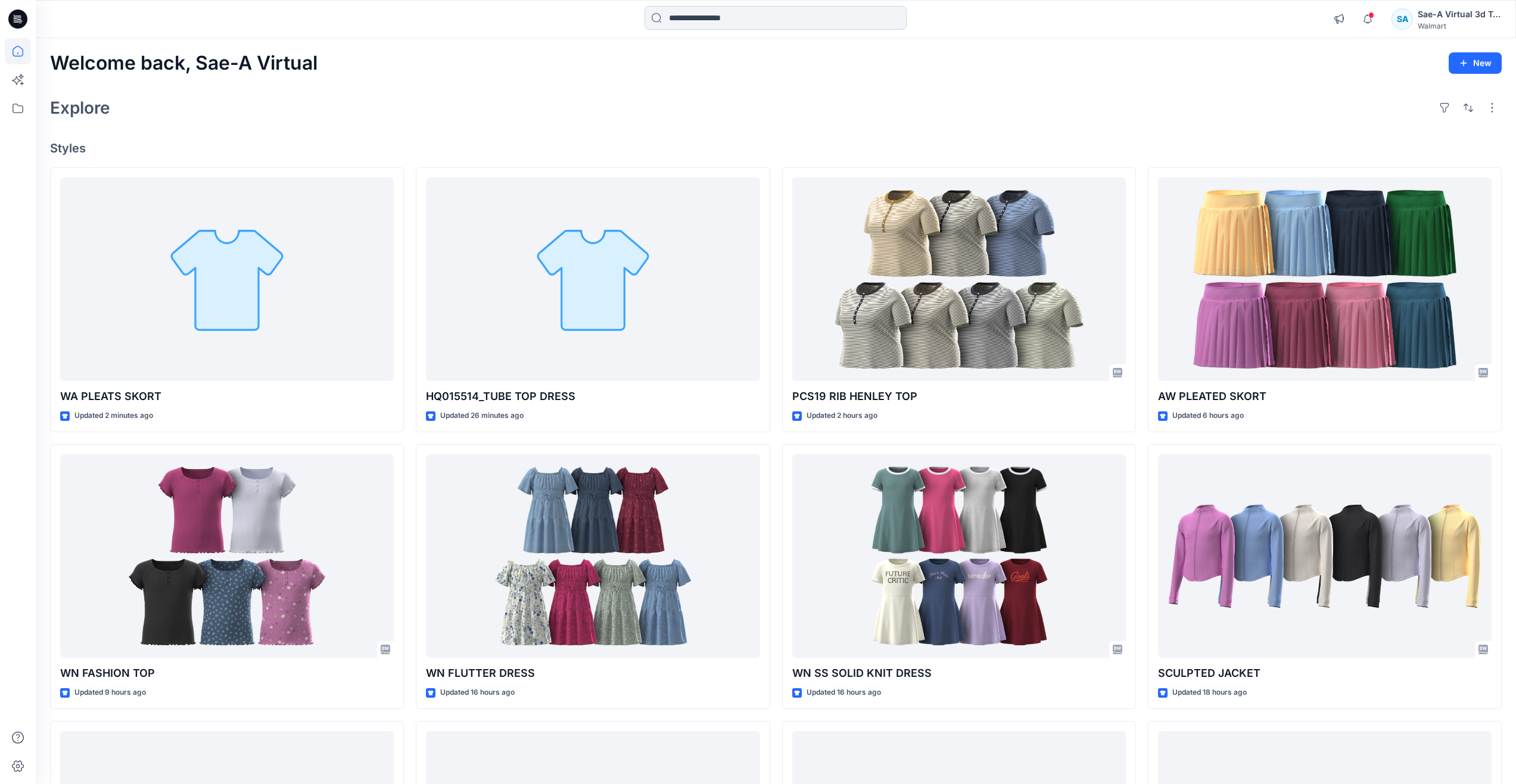
click at [713, 23] on input at bounding box center [775, 18] width 262 height 24
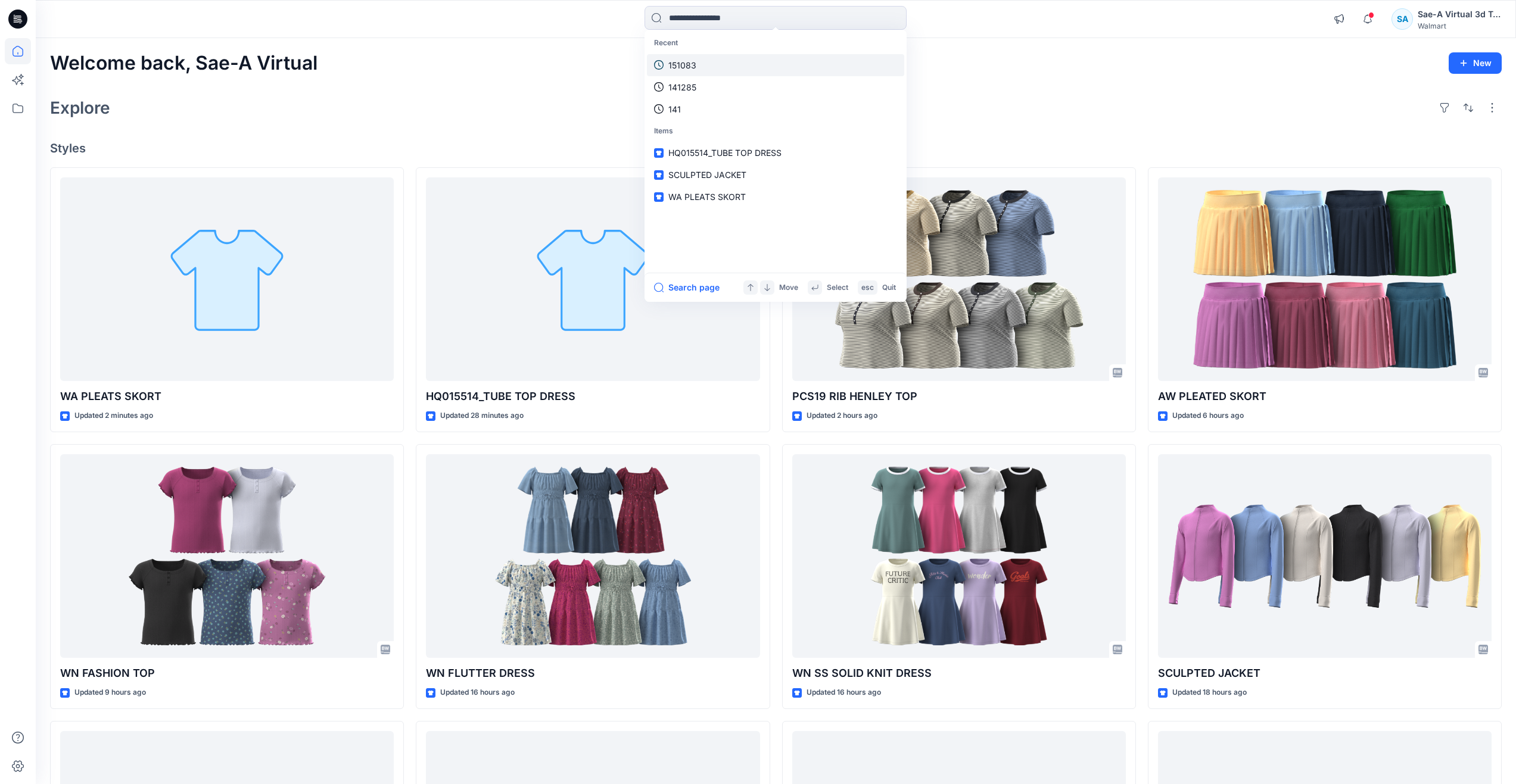
click at [714, 67] on link "151083" at bounding box center [776, 66] width 257 height 22
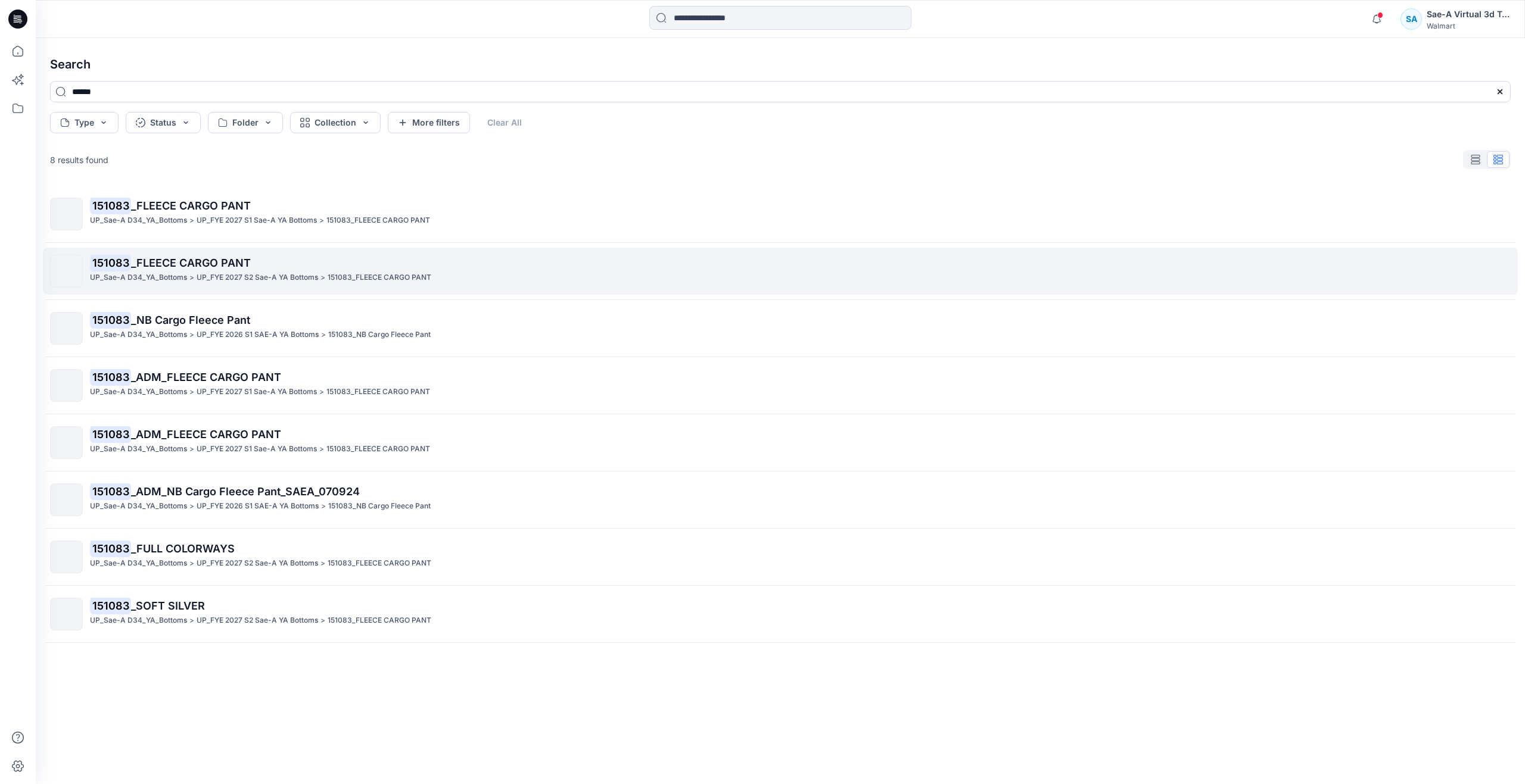
click at [150, 255] on link "151083 _FLEECE CARGO PANT UP_Sae-A D34_YA_Bottoms > UP_FYE 2027 S2 Sae-A YA Bot…" at bounding box center [780, 271] width 1475 height 47
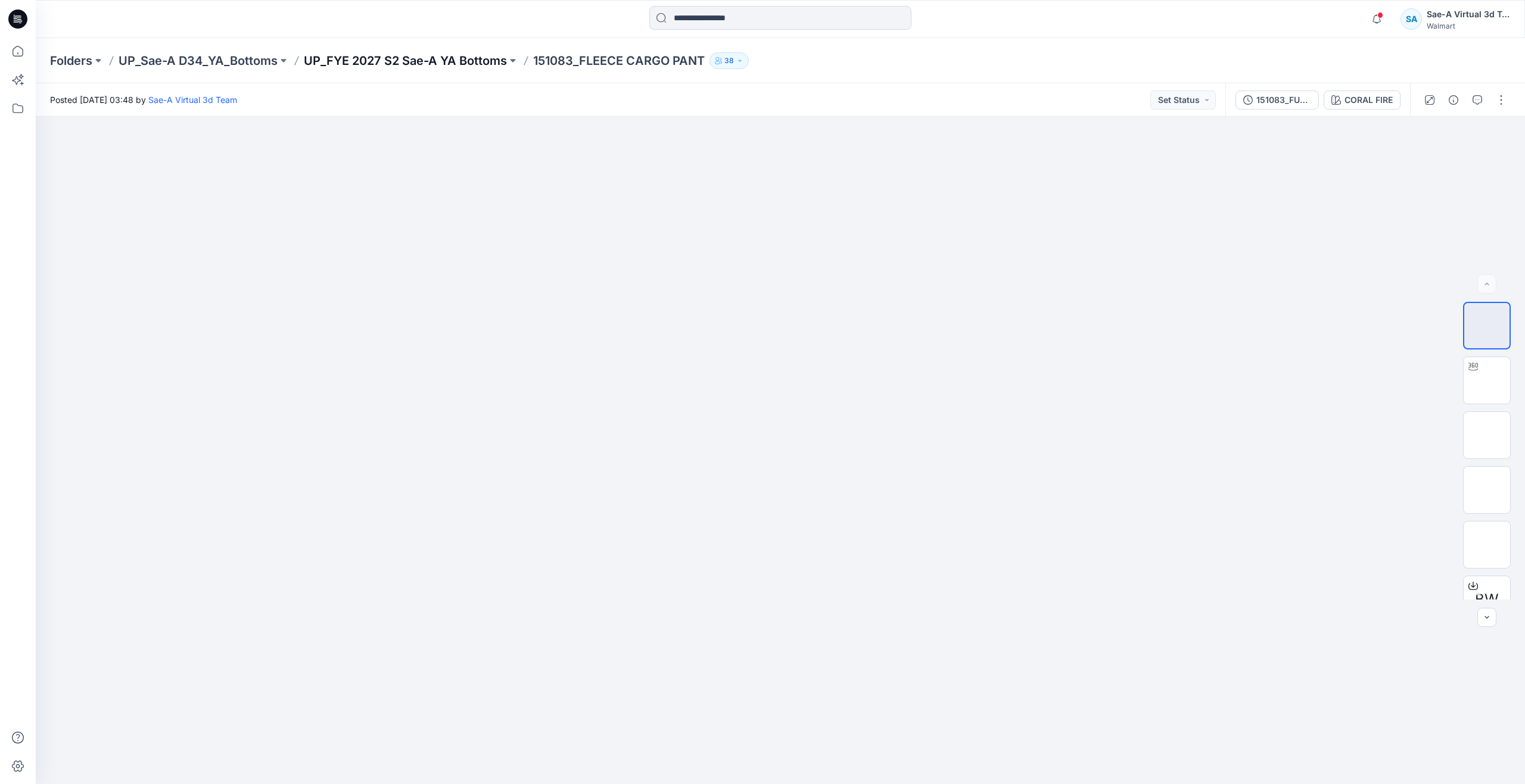
click at [464, 58] on p "UP_FYE 2027 S2 Sae-A YA Bottoms" at bounding box center [405, 61] width 203 height 17
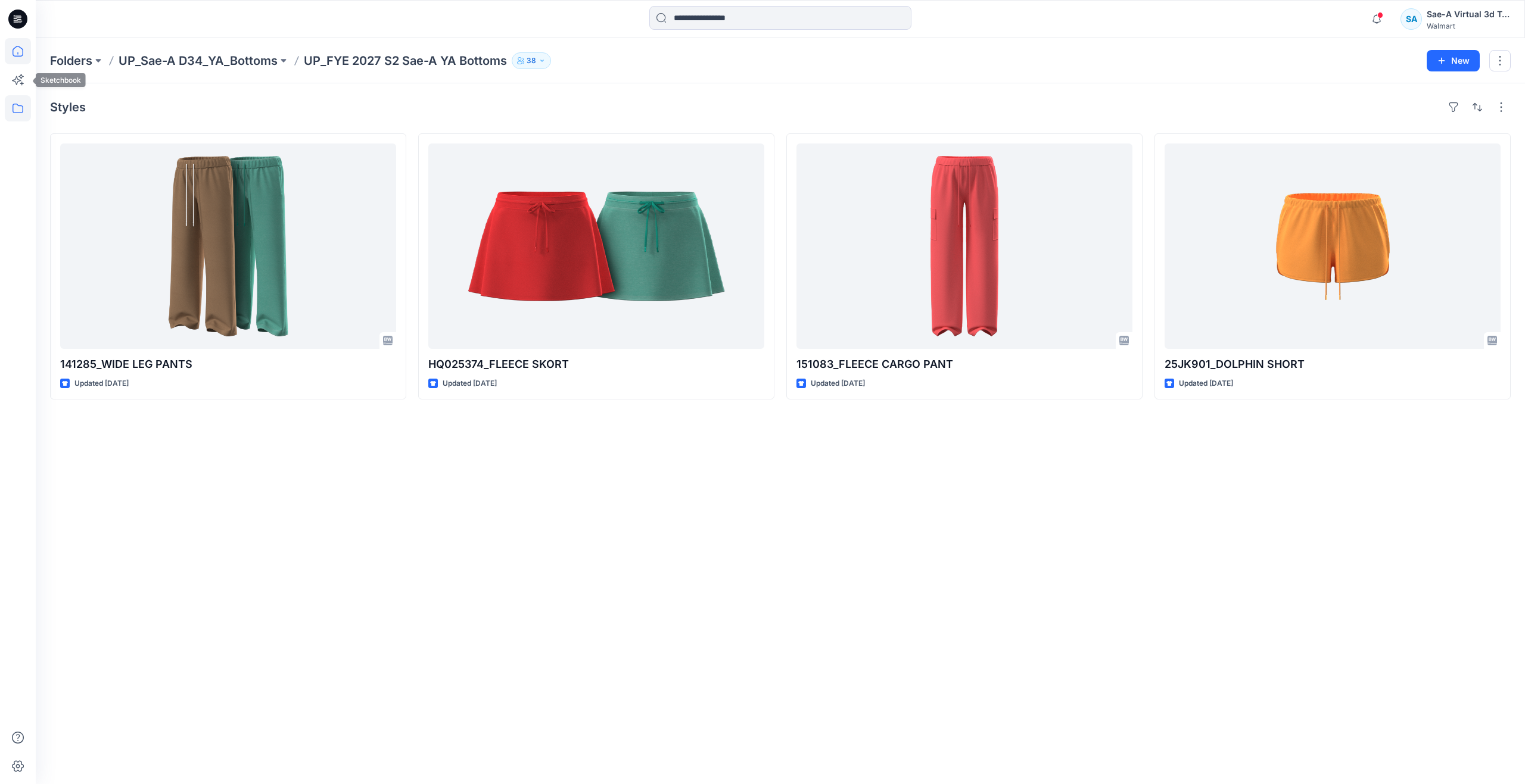
click at [19, 52] on icon at bounding box center [18, 51] width 26 height 26
